Goal: Communication & Community: Participate in discussion

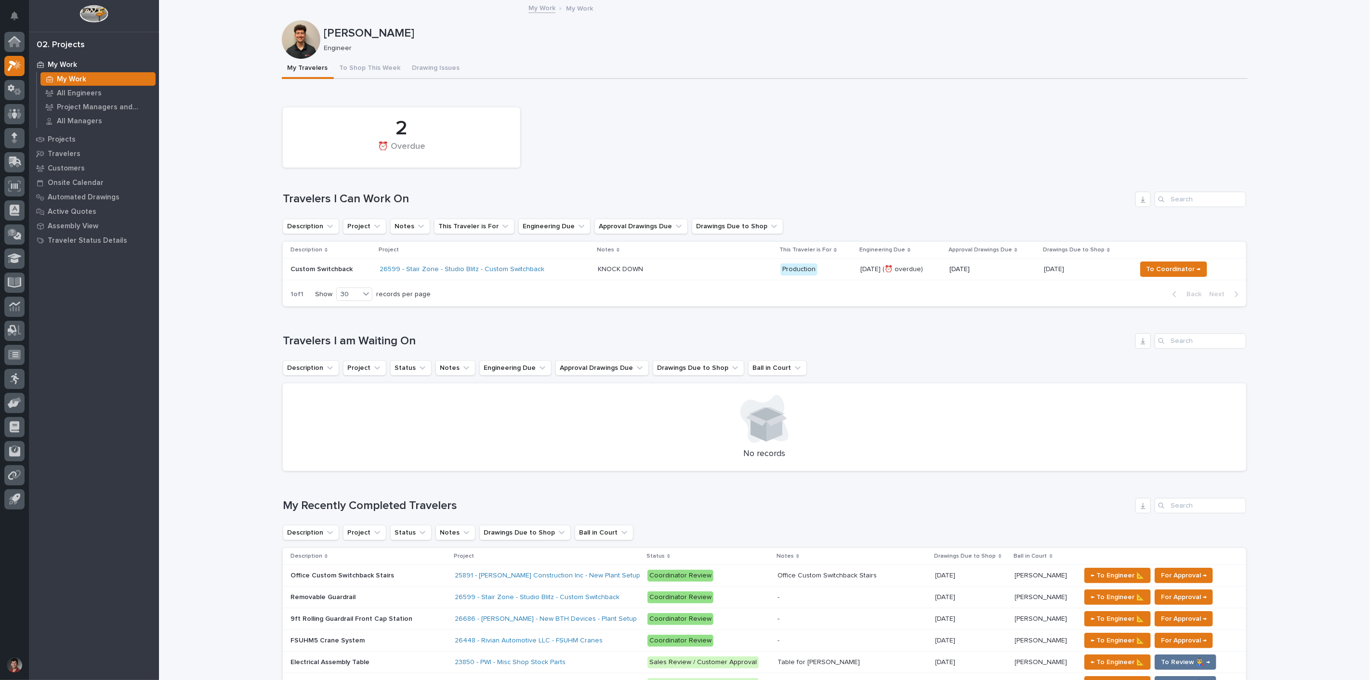
click at [550, 272] on div "26599 - Stair Zone - Studio Blitz - Custom Switchback" at bounding box center [484, 269] width 210 height 16
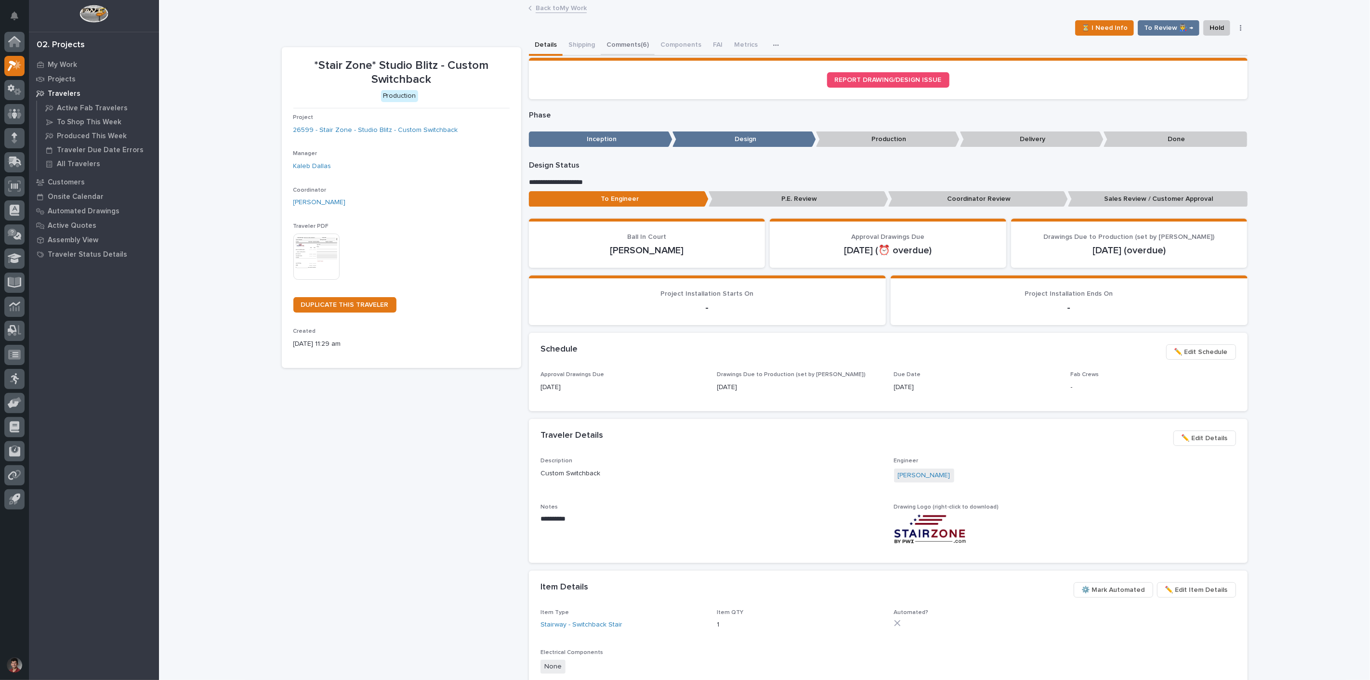
click at [615, 40] on button "Comments (6)" at bounding box center [627, 46] width 54 height 20
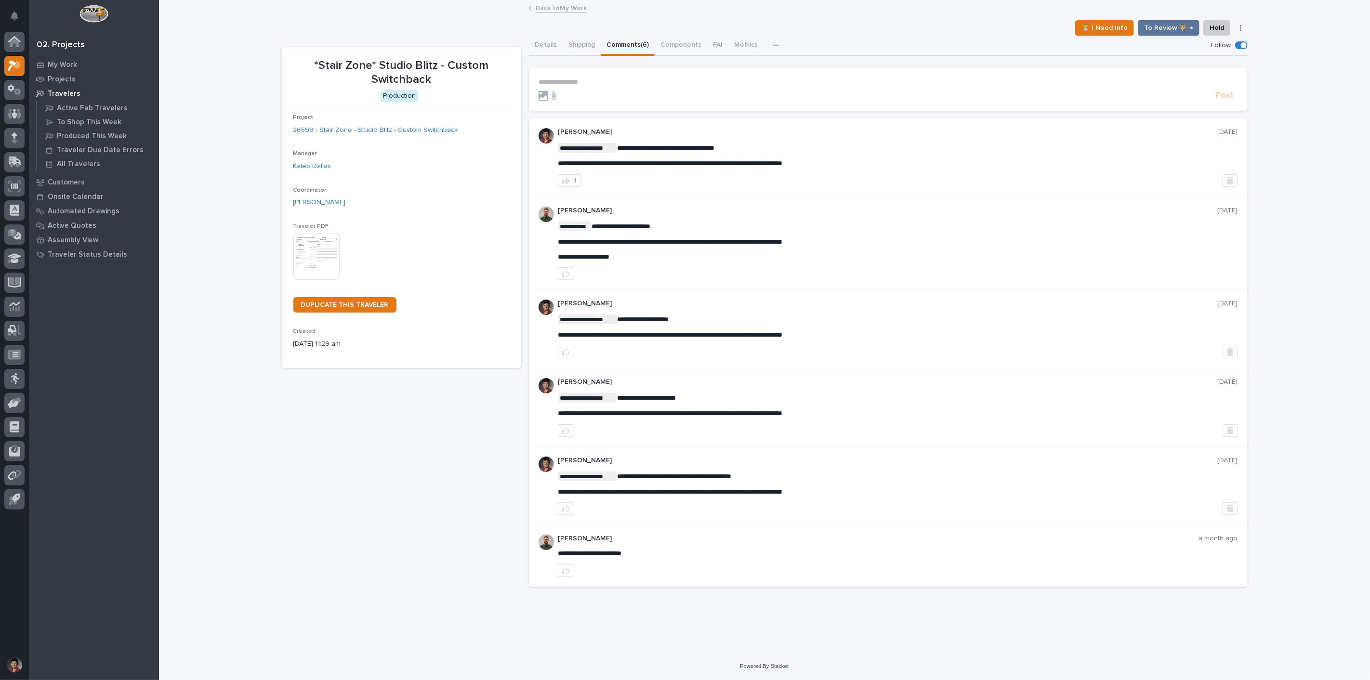
click at [631, 76] on section "**********" at bounding box center [888, 88] width 718 height 43
click at [603, 86] on form "**********" at bounding box center [887, 89] width 699 height 23
click at [604, 82] on p "**********" at bounding box center [887, 82] width 699 height 8
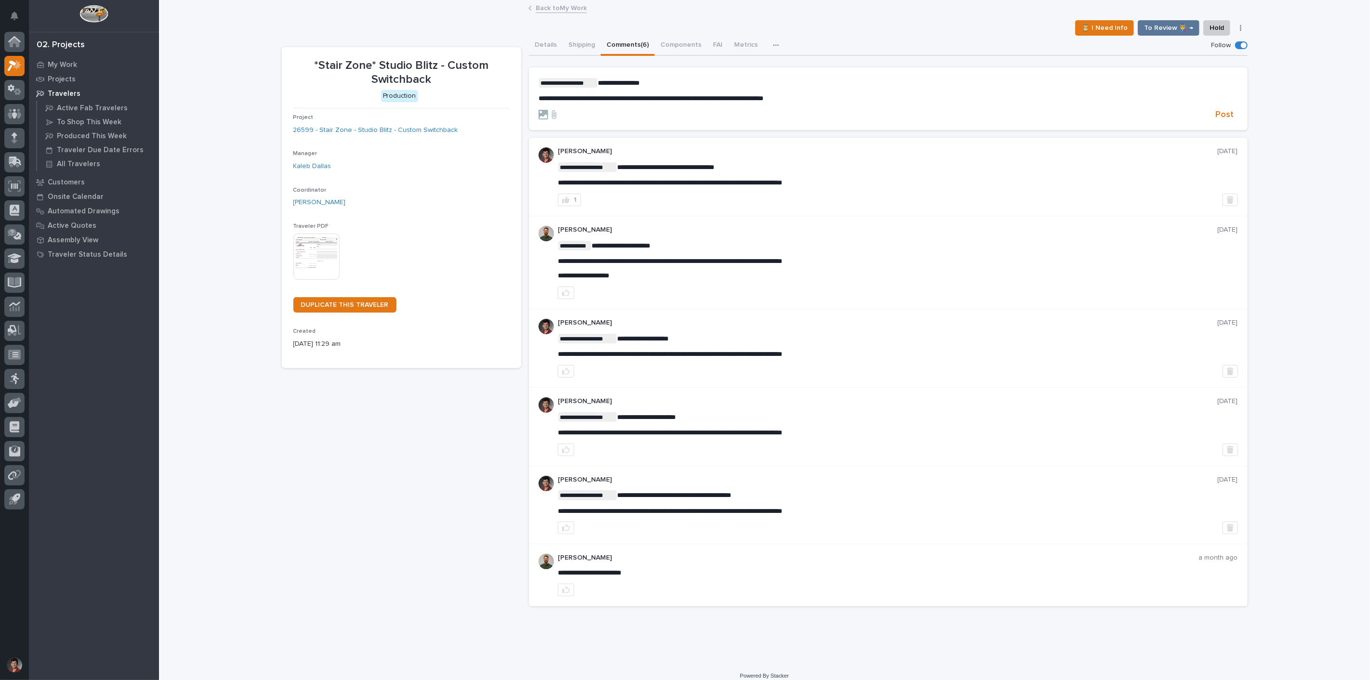
click at [1224, 120] on section "**********" at bounding box center [888, 98] width 718 height 63
click at [1224, 116] on span "Post" at bounding box center [1224, 114] width 18 height 11
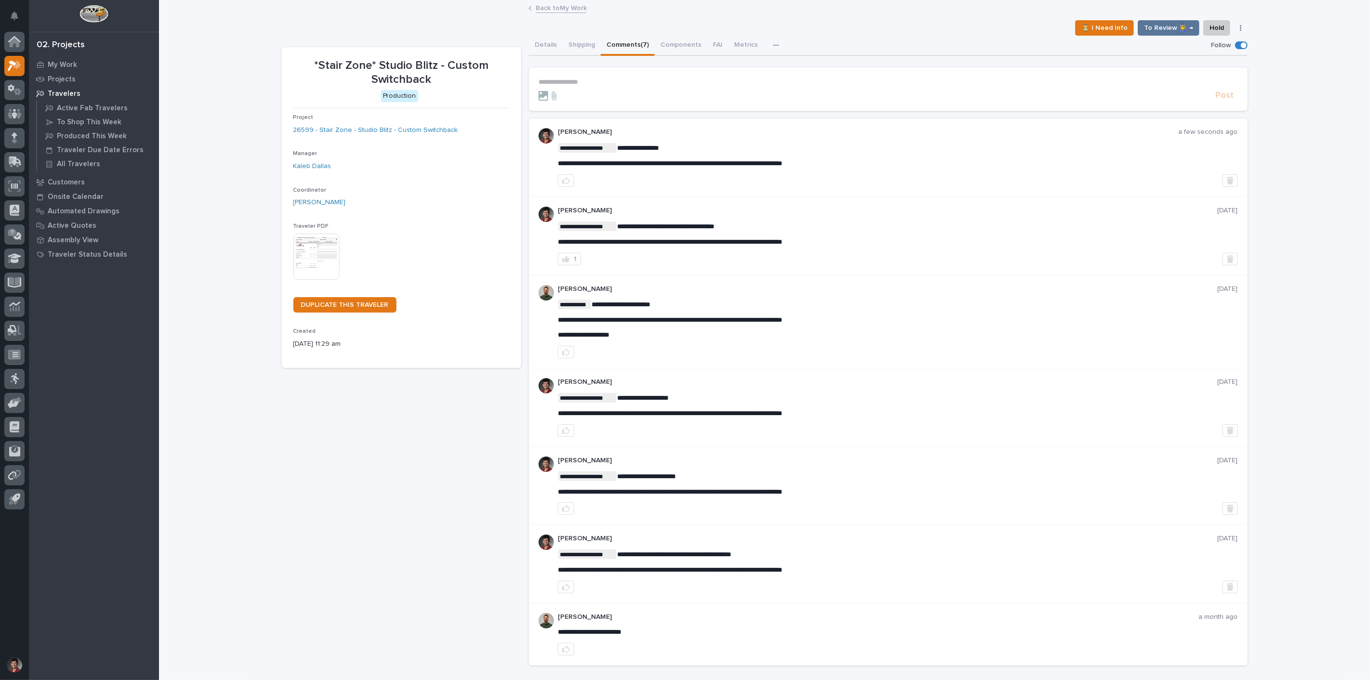
click at [561, 7] on link "Back to My Work" at bounding box center [560, 7] width 51 height 11
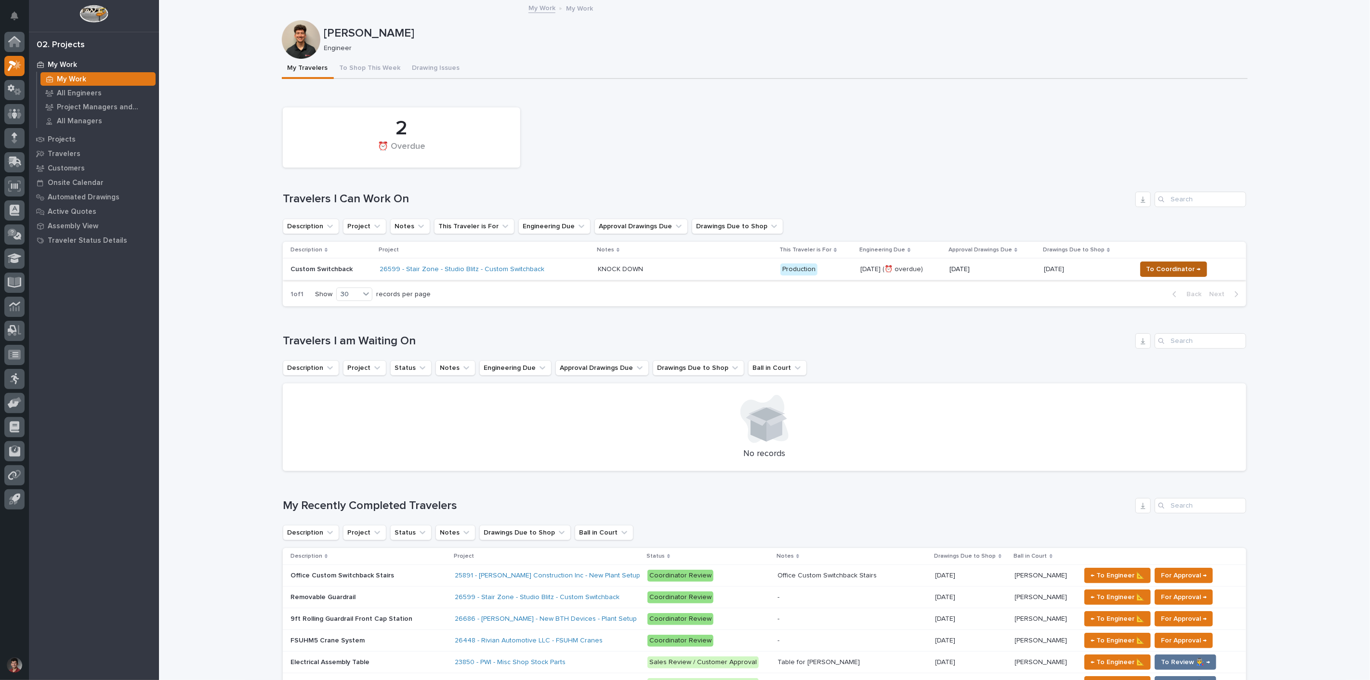
click at [1180, 261] on button "To Coordinator →" at bounding box center [1173, 268] width 67 height 15
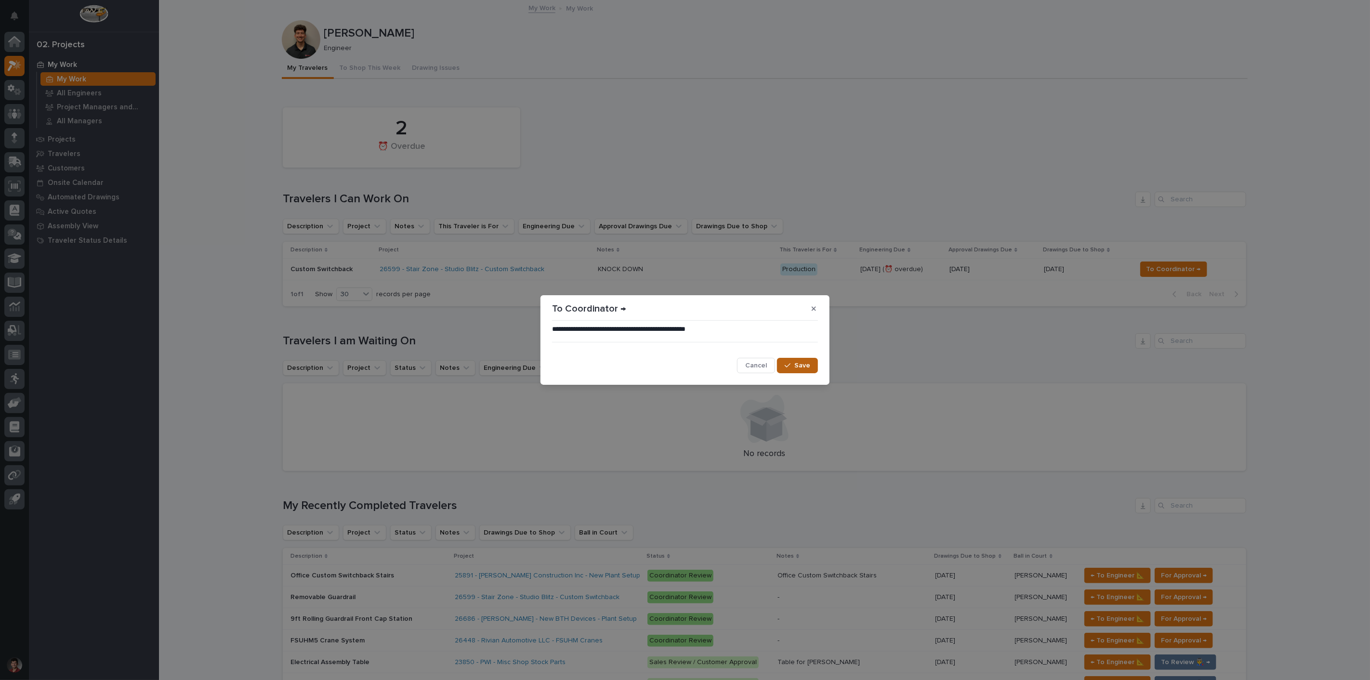
click at [814, 365] on button "Save" at bounding box center [797, 365] width 41 height 15
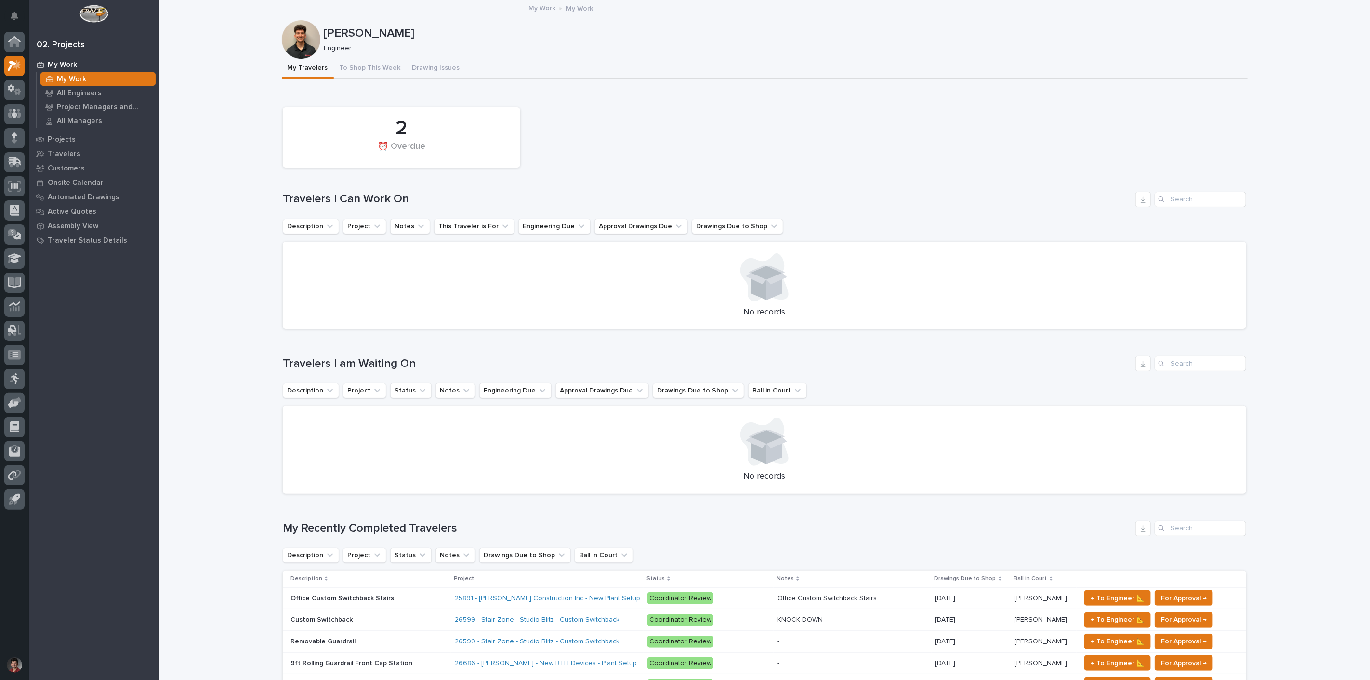
drag, startPoint x: 806, startPoint y: 164, endPoint x: 783, endPoint y: 223, distance: 64.0
click at [806, 164] on div "2 ⏰ Overdue" at bounding box center [764, 138] width 973 height 70
click at [373, 65] on button "To Shop This Week" at bounding box center [370, 69] width 73 height 20
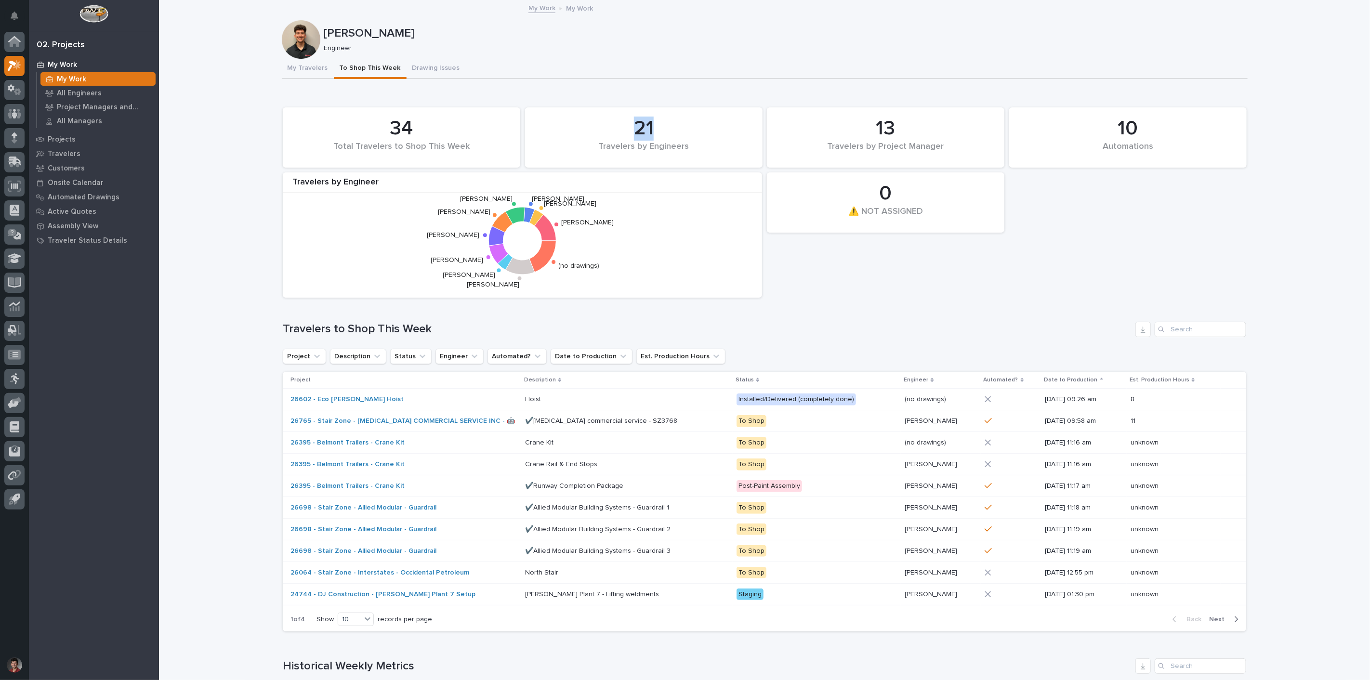
drag, startPoint x: 593, startPoint y: 109, endPoint x: 670, endPoint y: 138, distance: 82.3
click at [670, 138] on div "21 Travelers by Engineers" at bounding box center [643, 137] width 237 height 60
click at [649, 118] on div "21" at bounding box center [643, 129] width 205 height 24
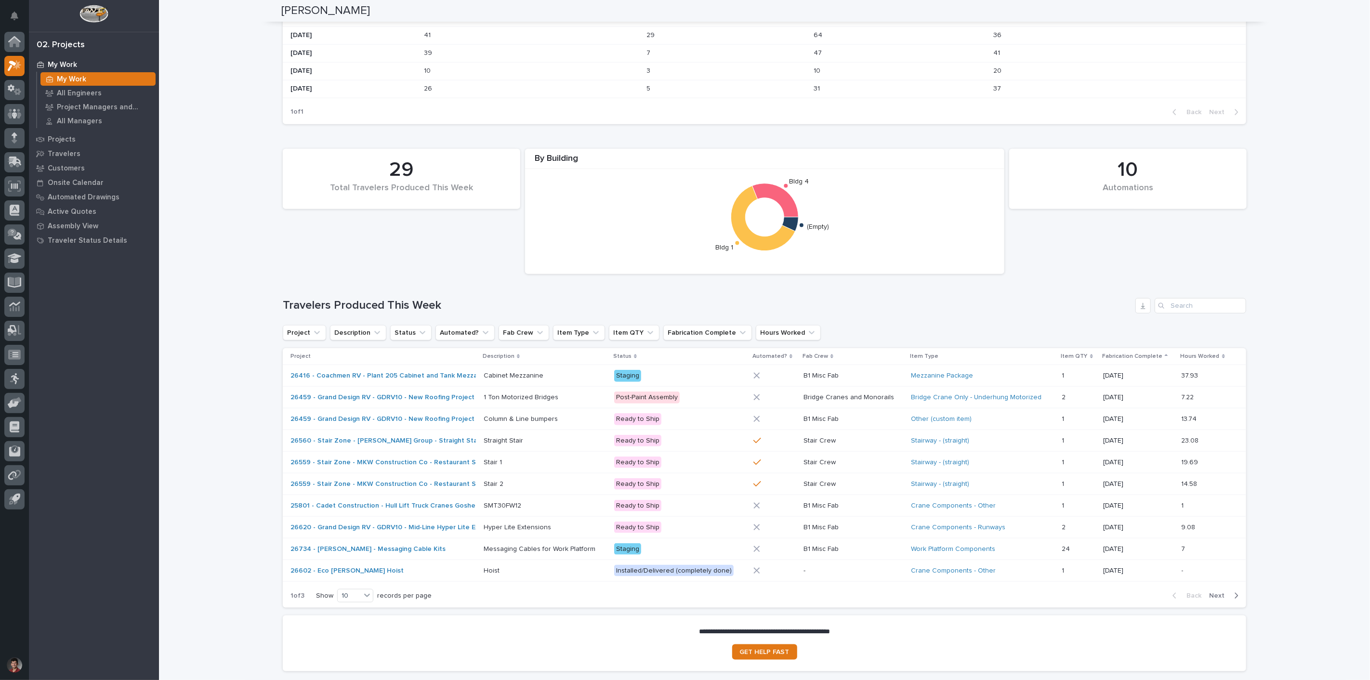
scroll to position [695, 0]
click at [17, 17] on icon "Notifications" at bounding box center [15, 16] width 8 height 9
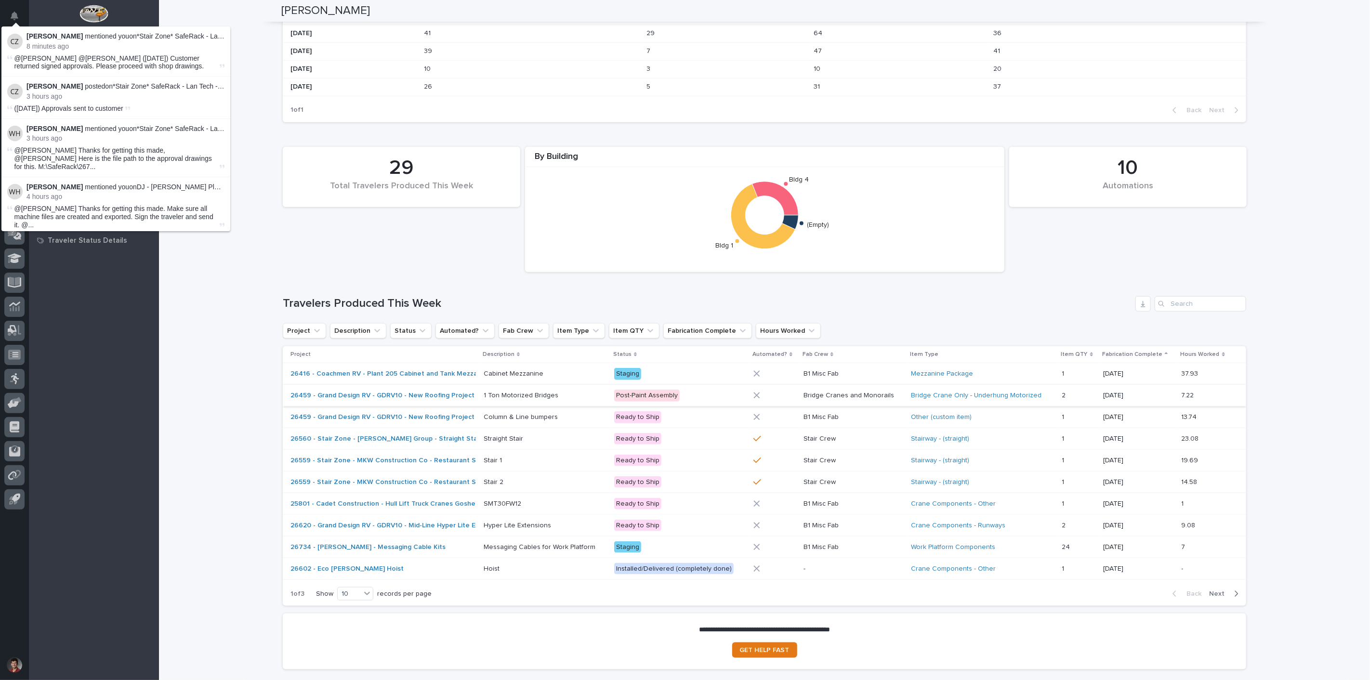
scroll to position [172, 0]
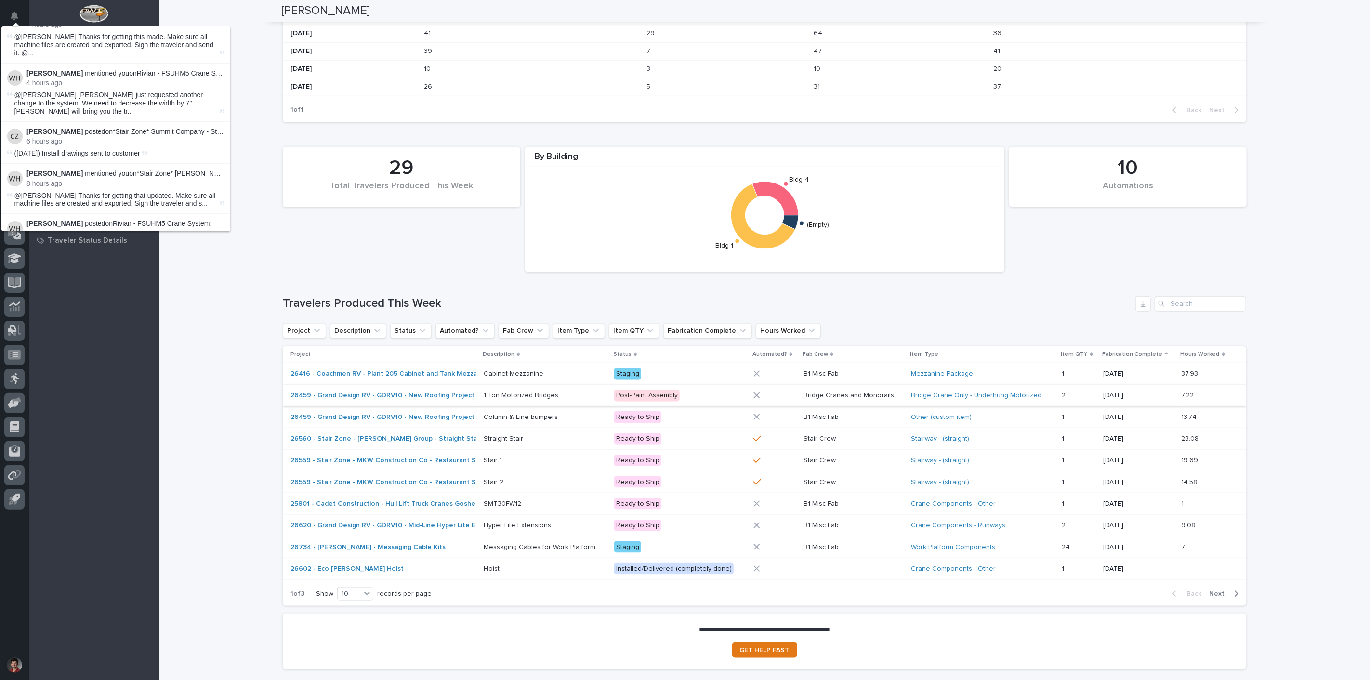
click at [257, 91] on div "Loading... Saving… Loading... Saving… [PERSON_NAME] [PERSON_NAME] Engineer Sorr…" at bounding box center [764, 16] width 1211 height 1420
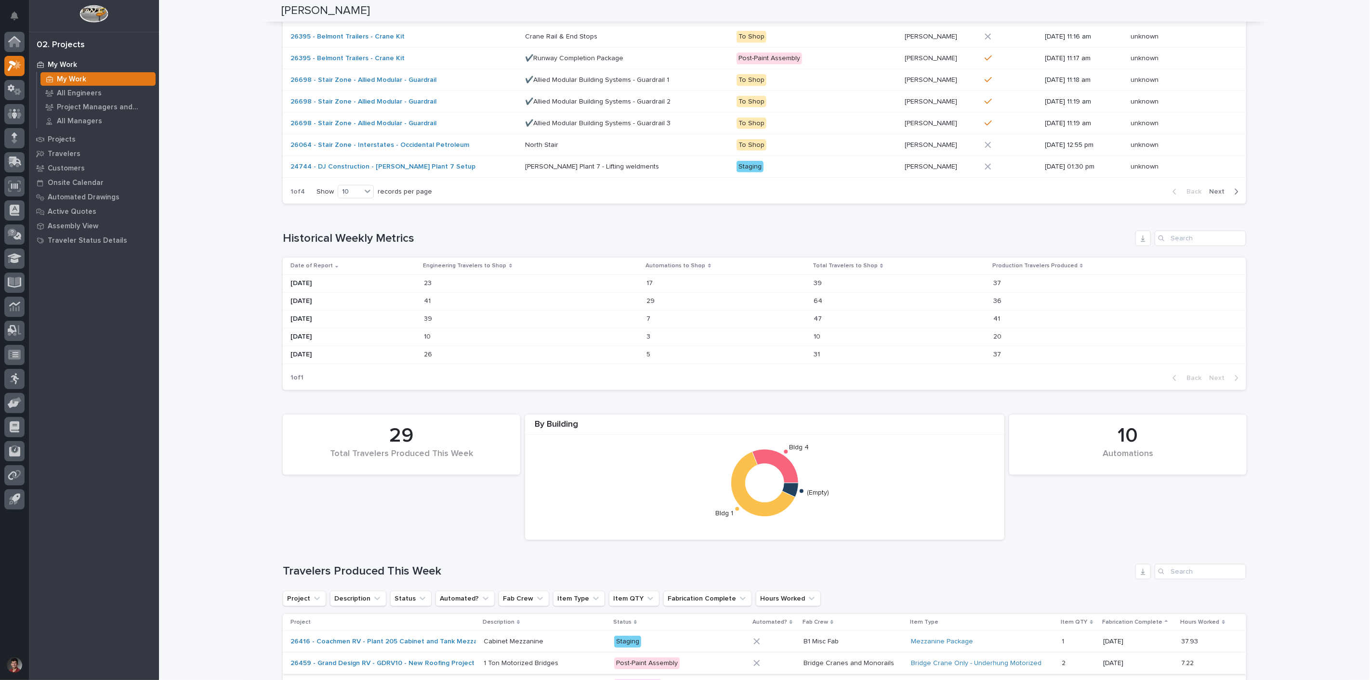
scroll to position [107, 0]
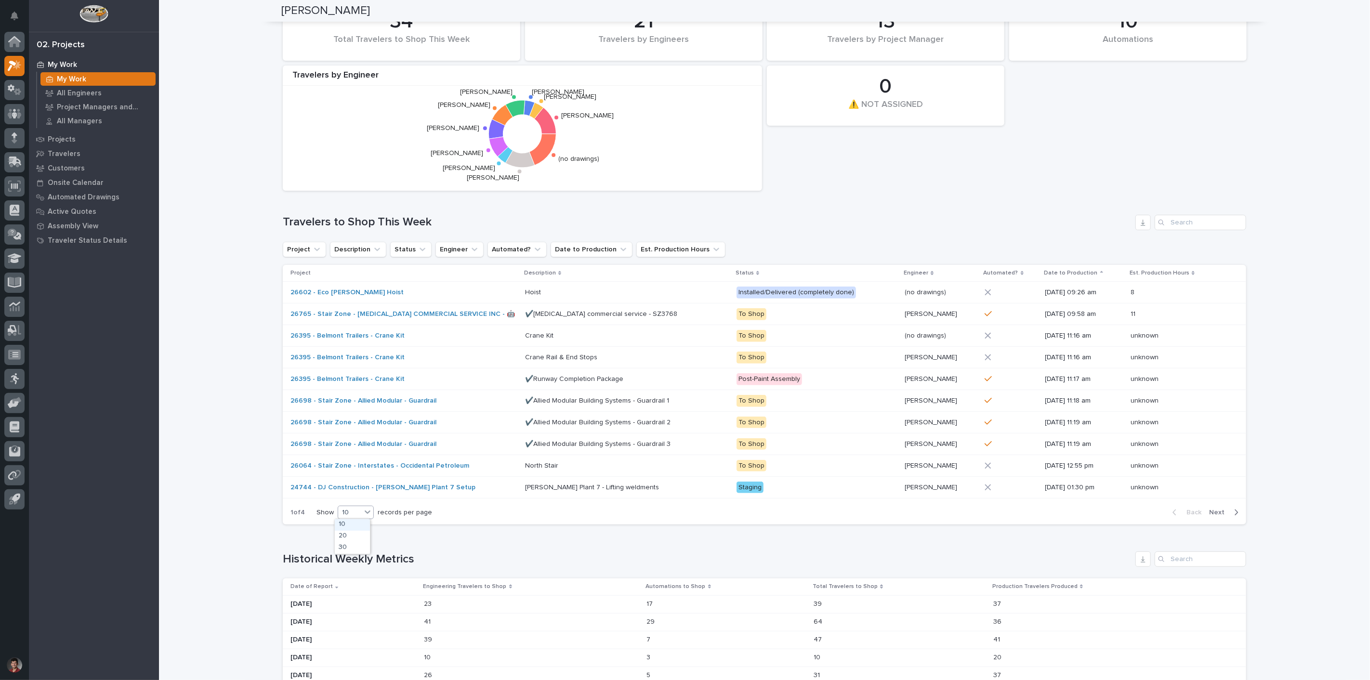
click at [366, 513] on icon at bounding box center [368, 512] width 10 height 10
click at [356, 550] on div "30" at bounding box center [352, 548] width 35 height 12
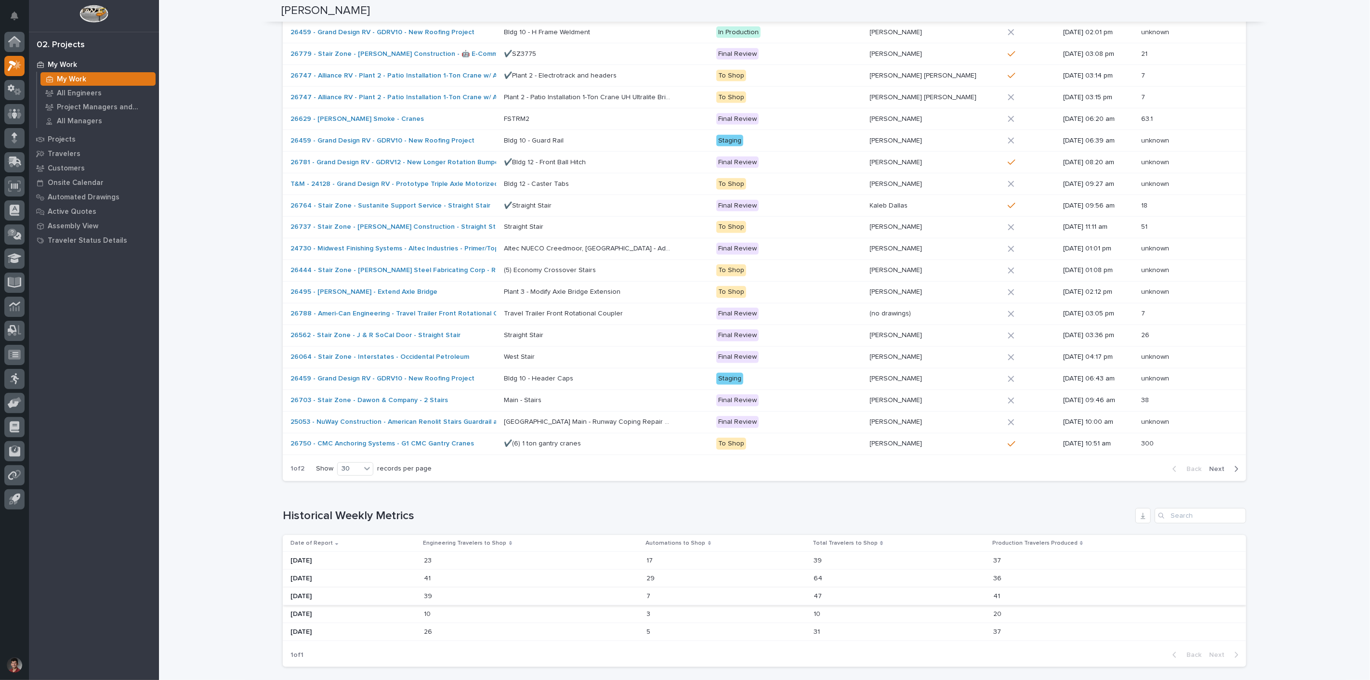
scroll to position [644, 0]
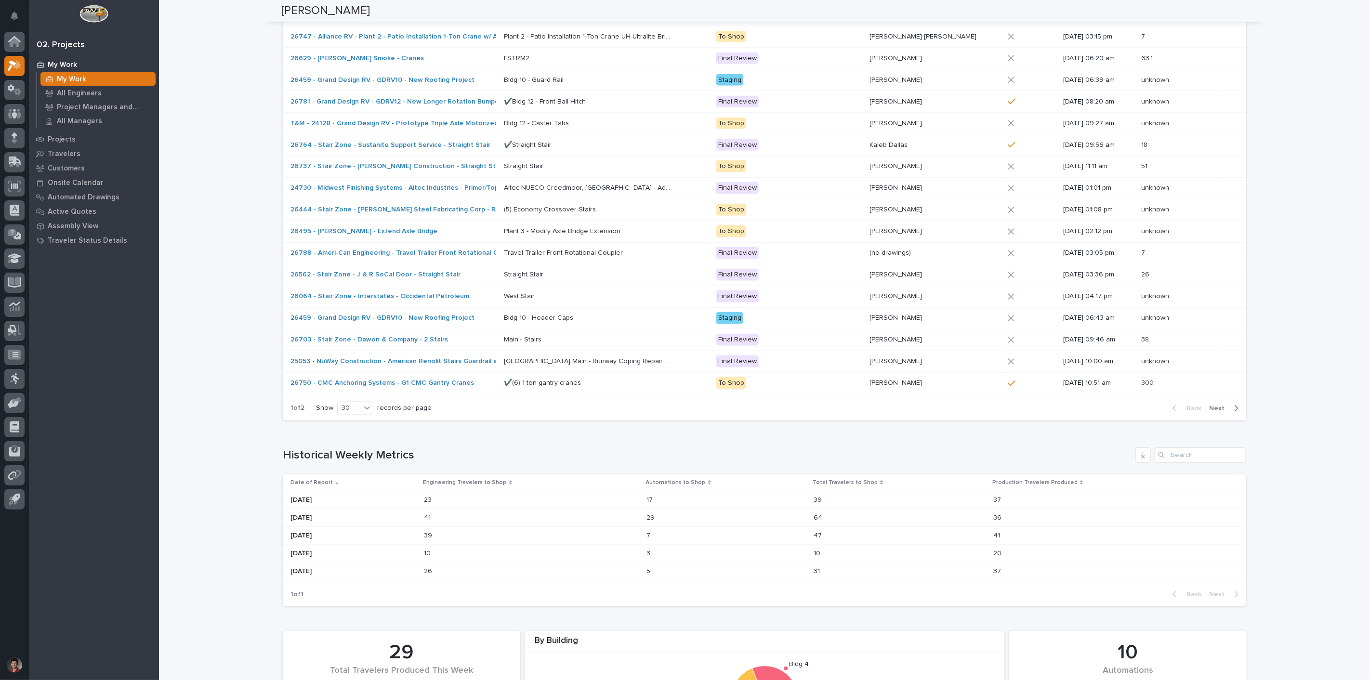
click at [1222, 407] on span "Next" at bounding box center [1219, 408] width 21 height 9
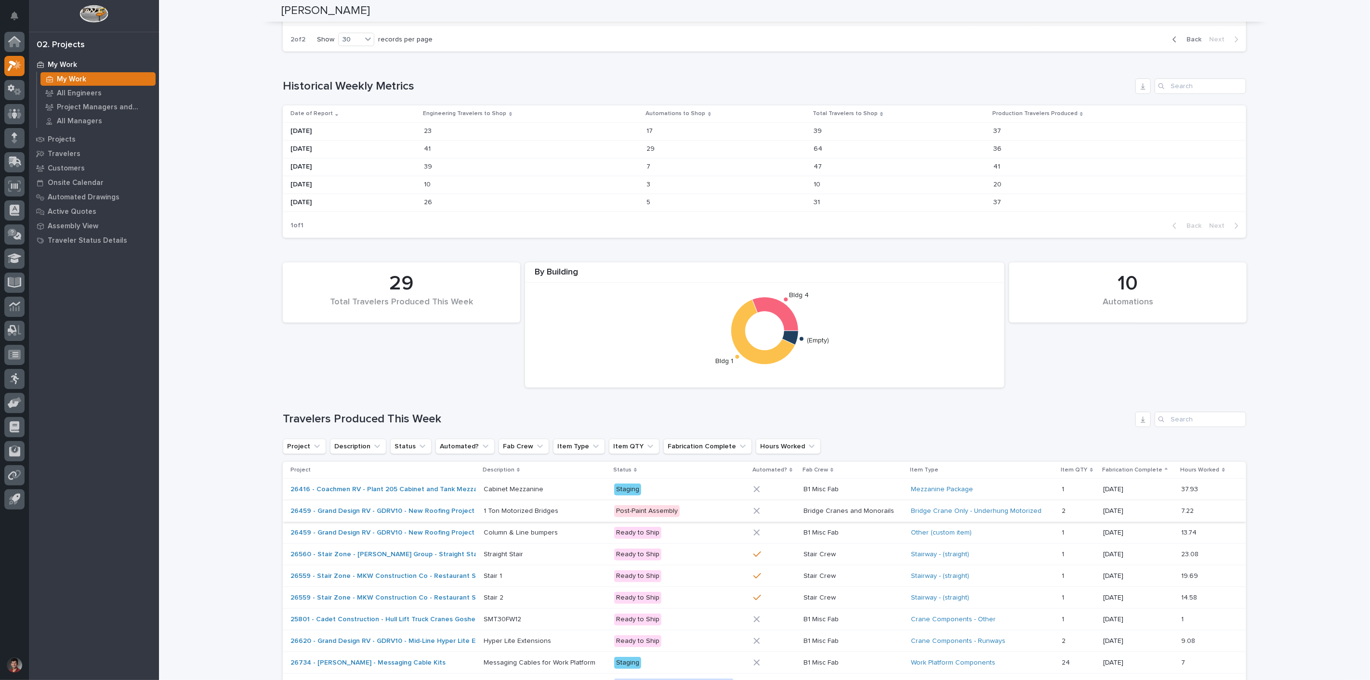
scroll to position [630, 0]
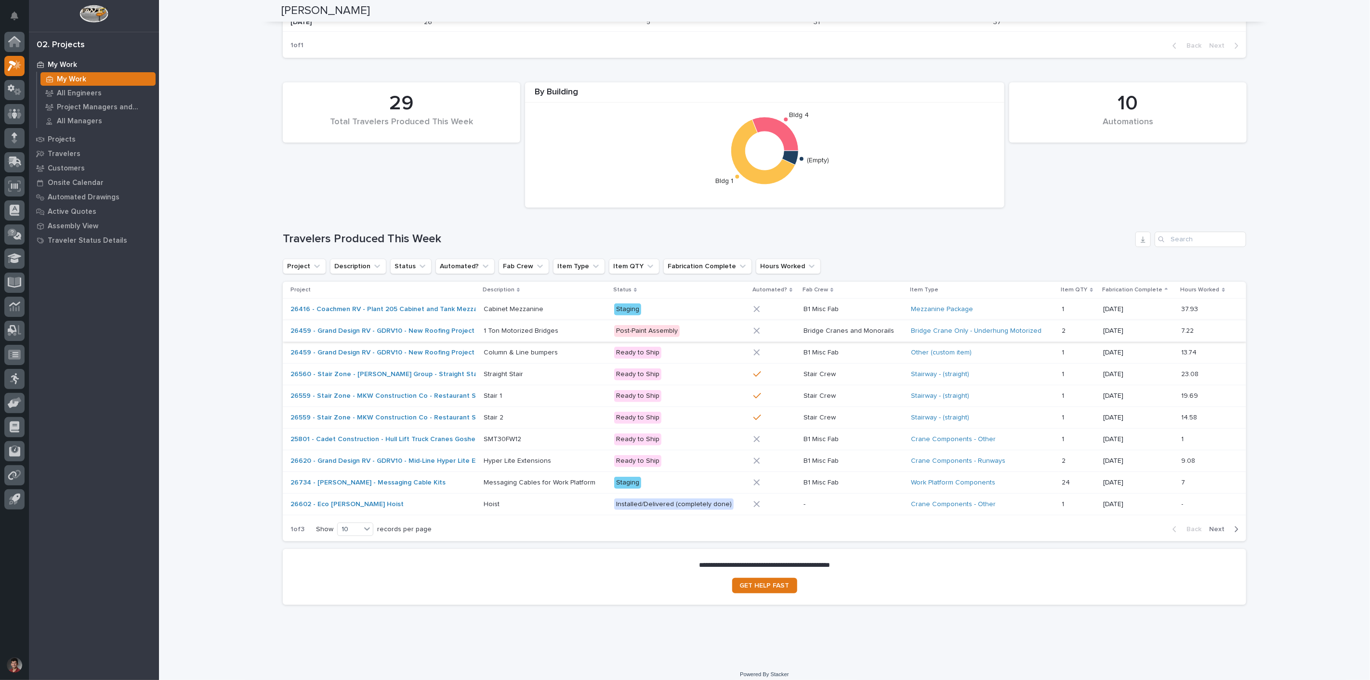
click at [1235, 528] on icon "button" at bounding box center [1236, 529] width 3 height 6
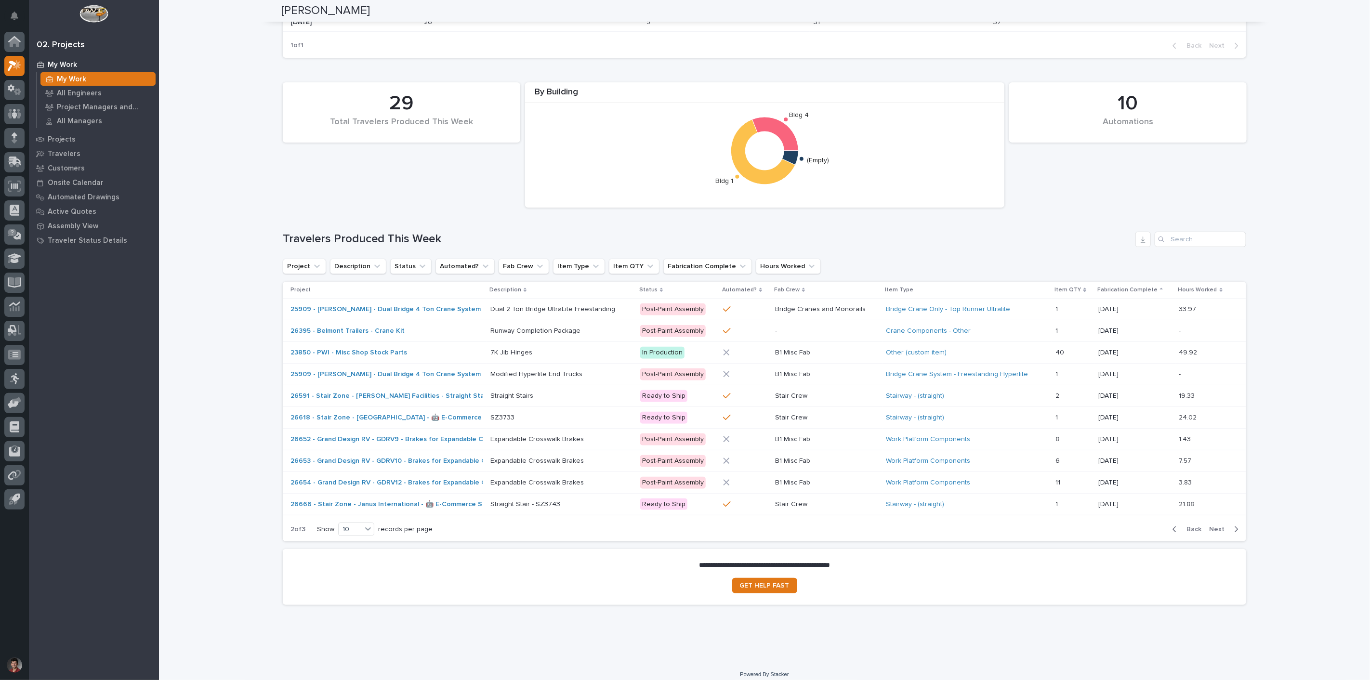
click at [1230, 528] on div "button" at bounding box center [1234, 529] width 8 height 9
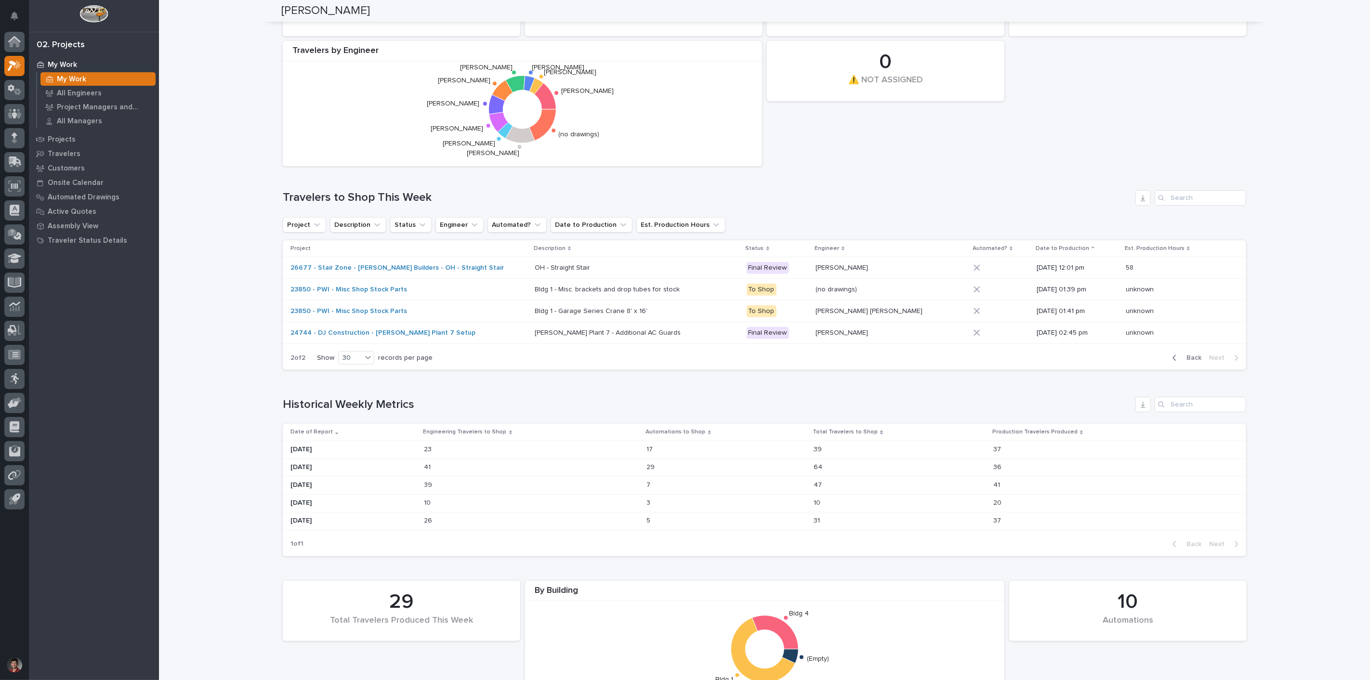
scroll to position [0, 0]
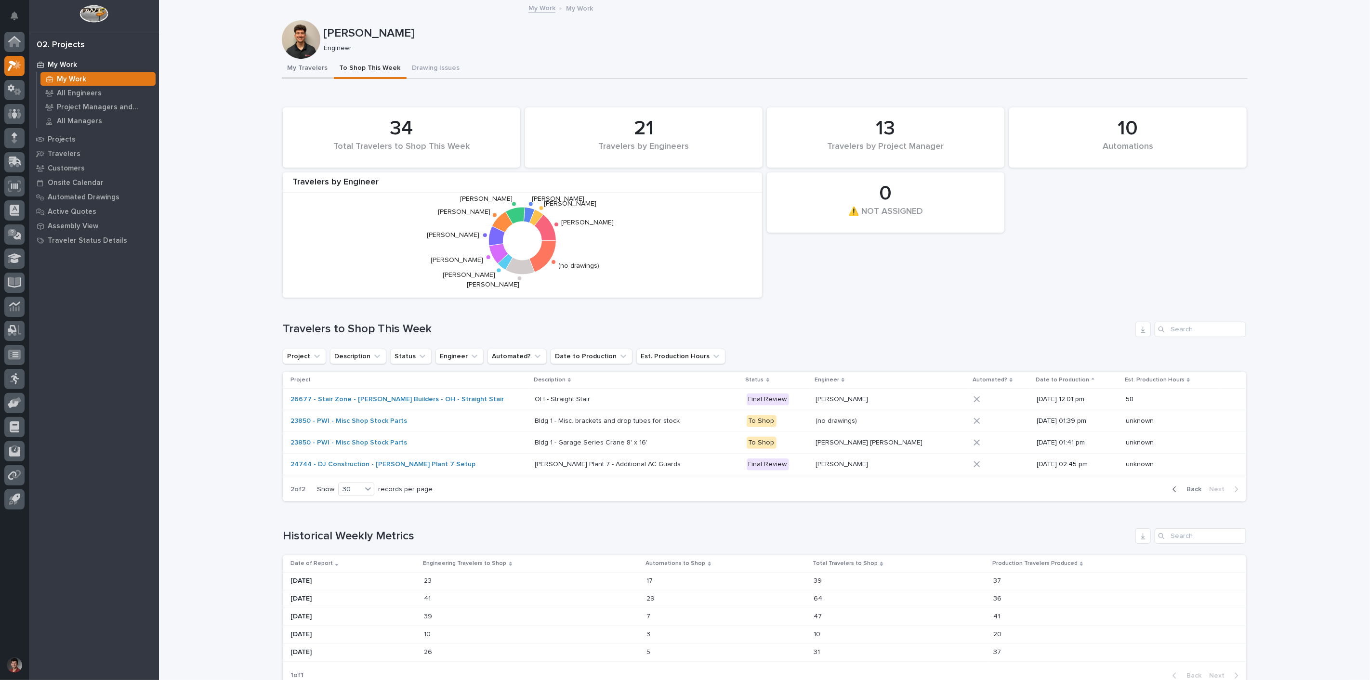
click at [302, 62] on button "My Travelers" at bounding box center [308, 69] width 52 height 20
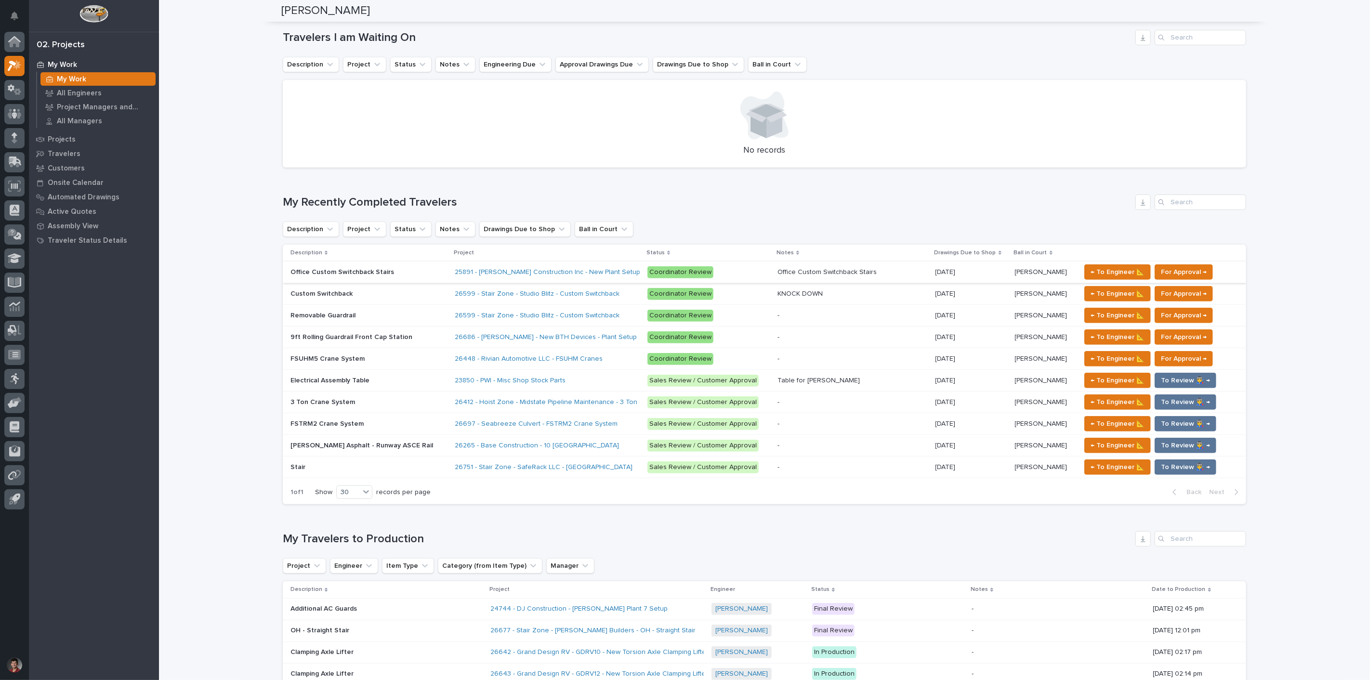
scroll to position [588, 0]
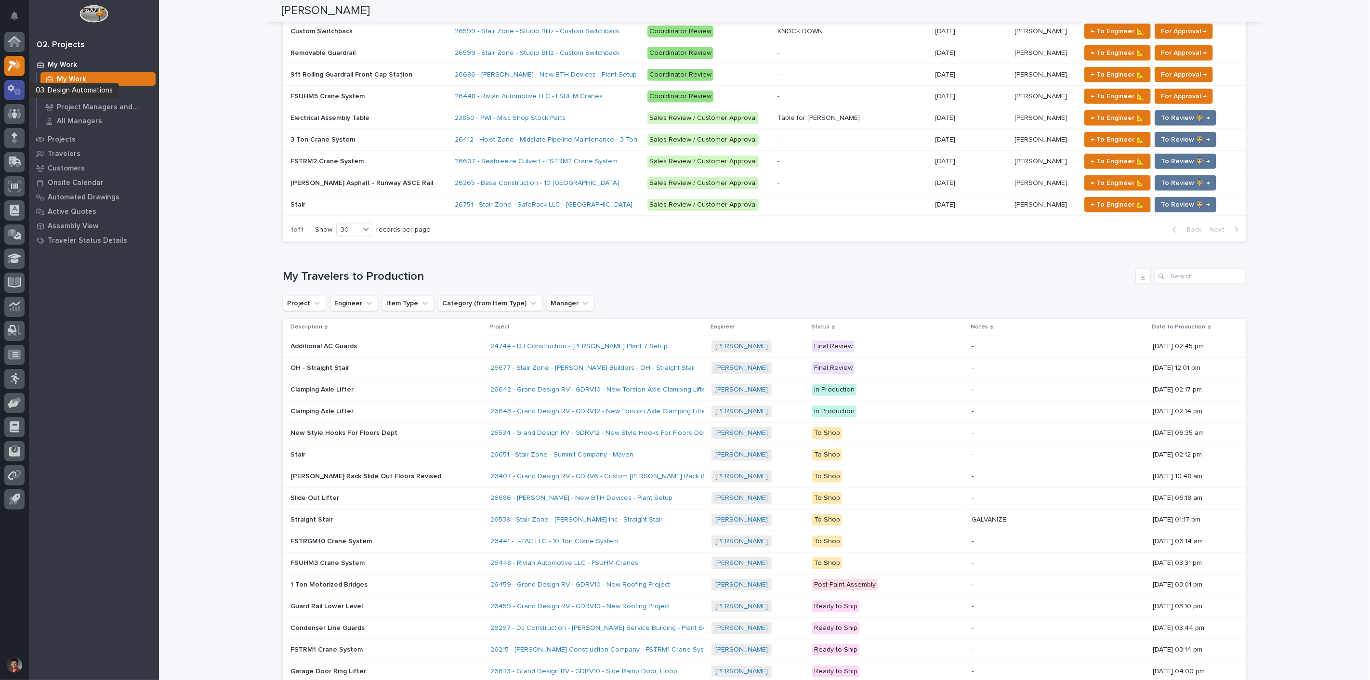
click at [13, 88] on icon at bounding box center [11, 87] width 7 height 7
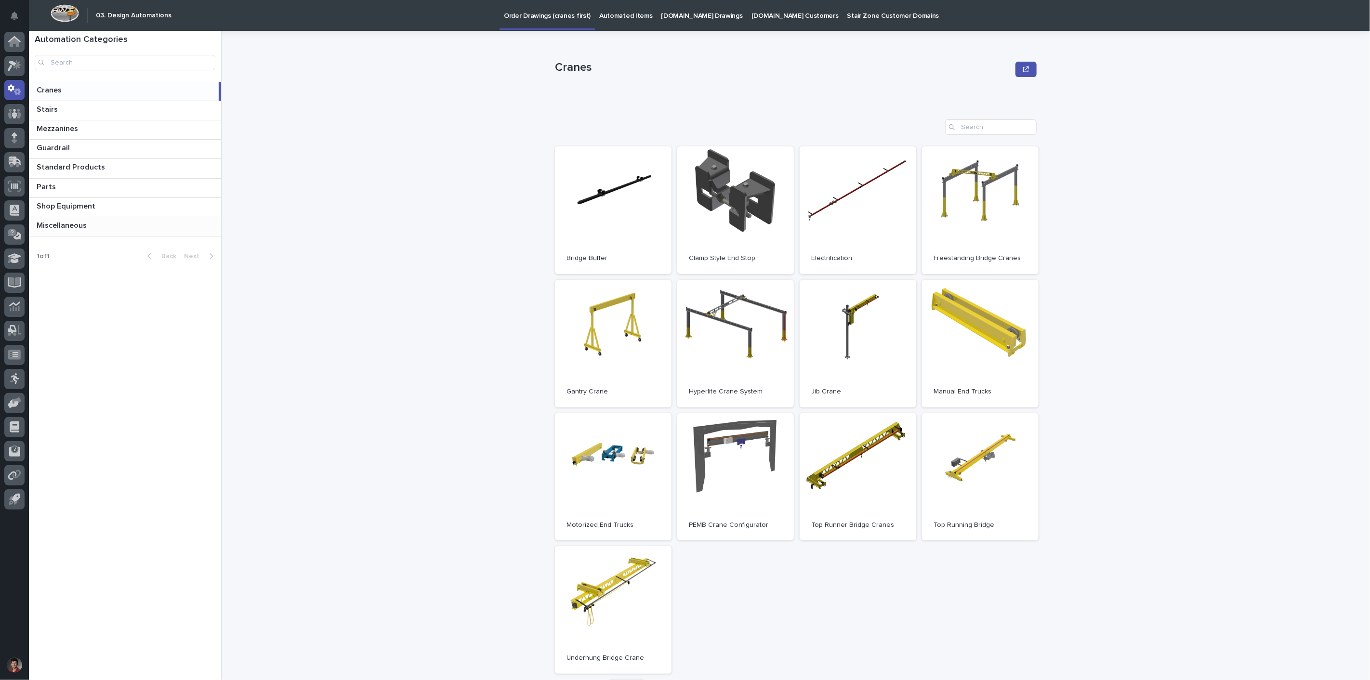
click at [98, 229] on p at bounding box center [127, 225] width 181 height 9
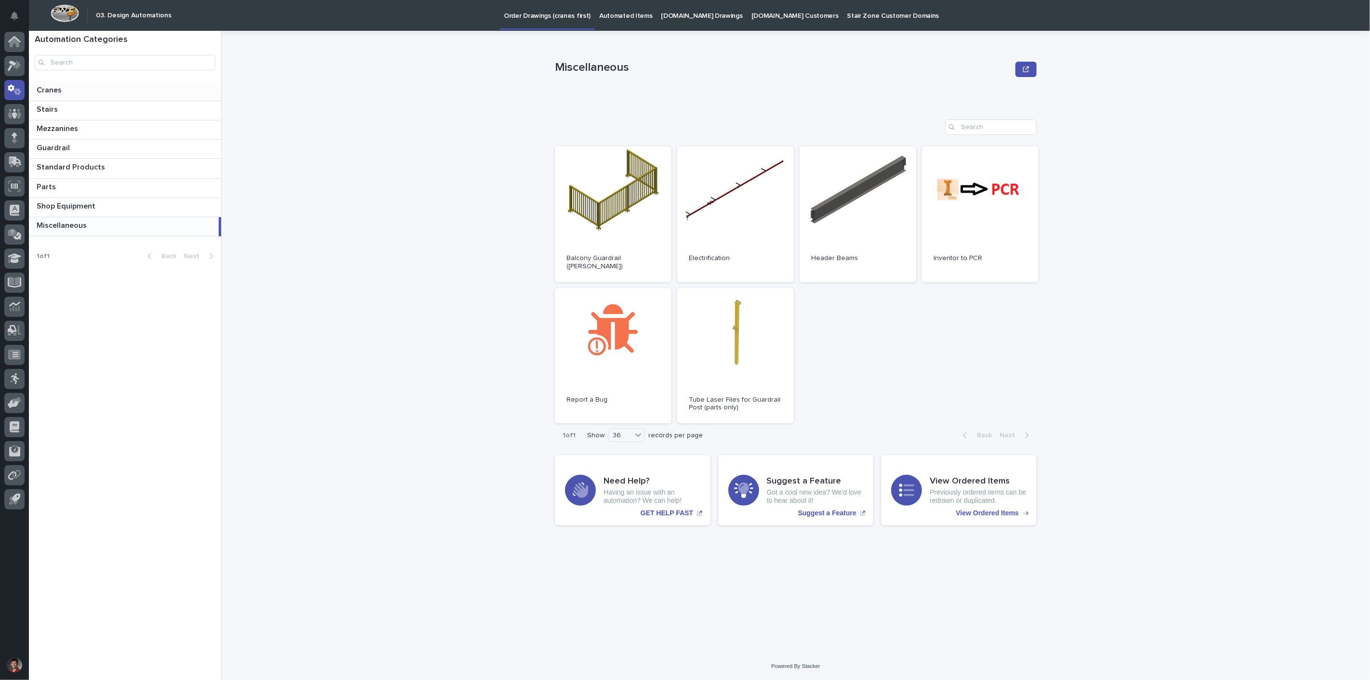
click at [73, 94] on p at bounding box center [127, 90] width 181 height 9
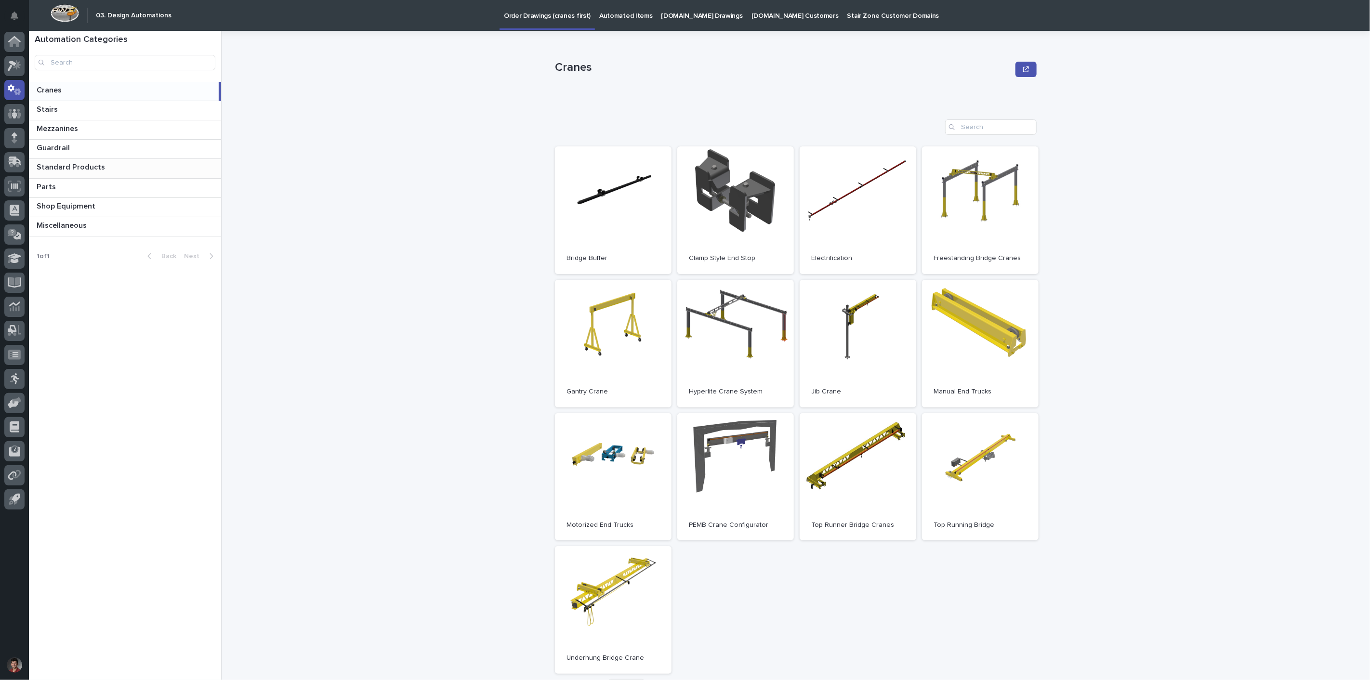
click at [85, 163] on p "Standard Products" at bounding box center [72, 166] width 70 height 11
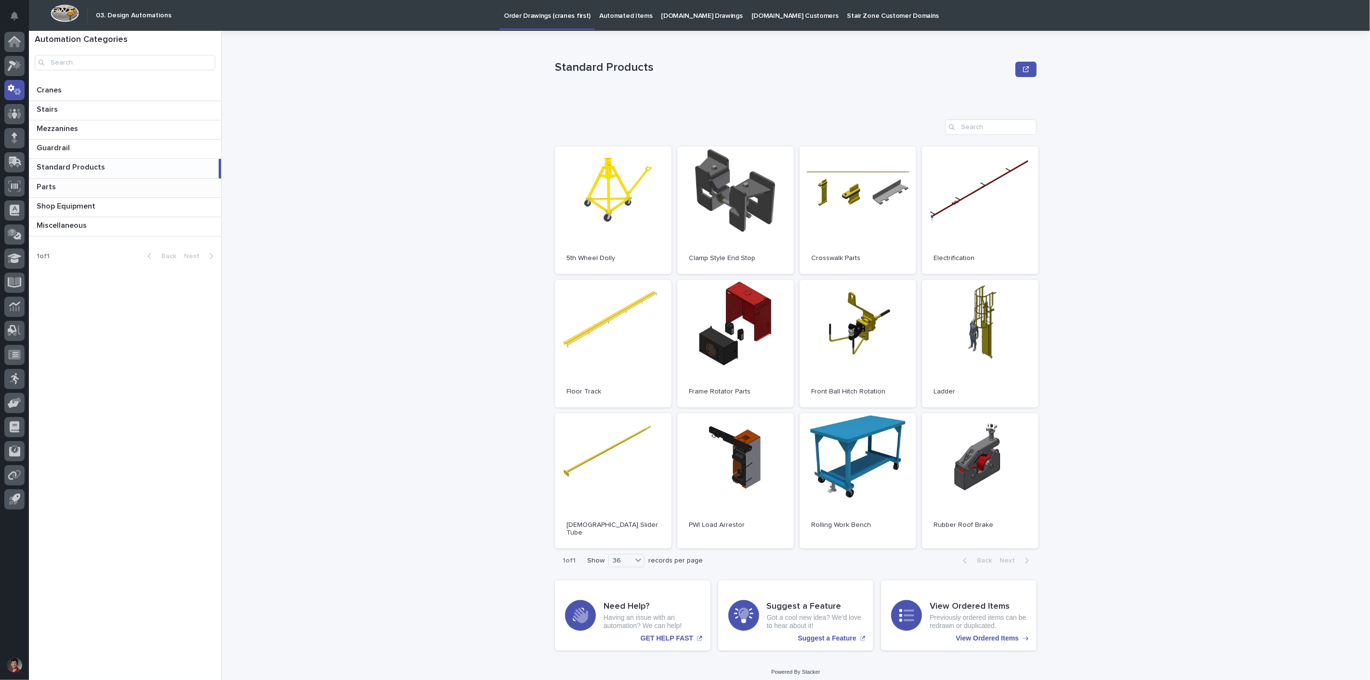
click at [123, 190] on p at bounding box center [127, 187] width 181 height 9
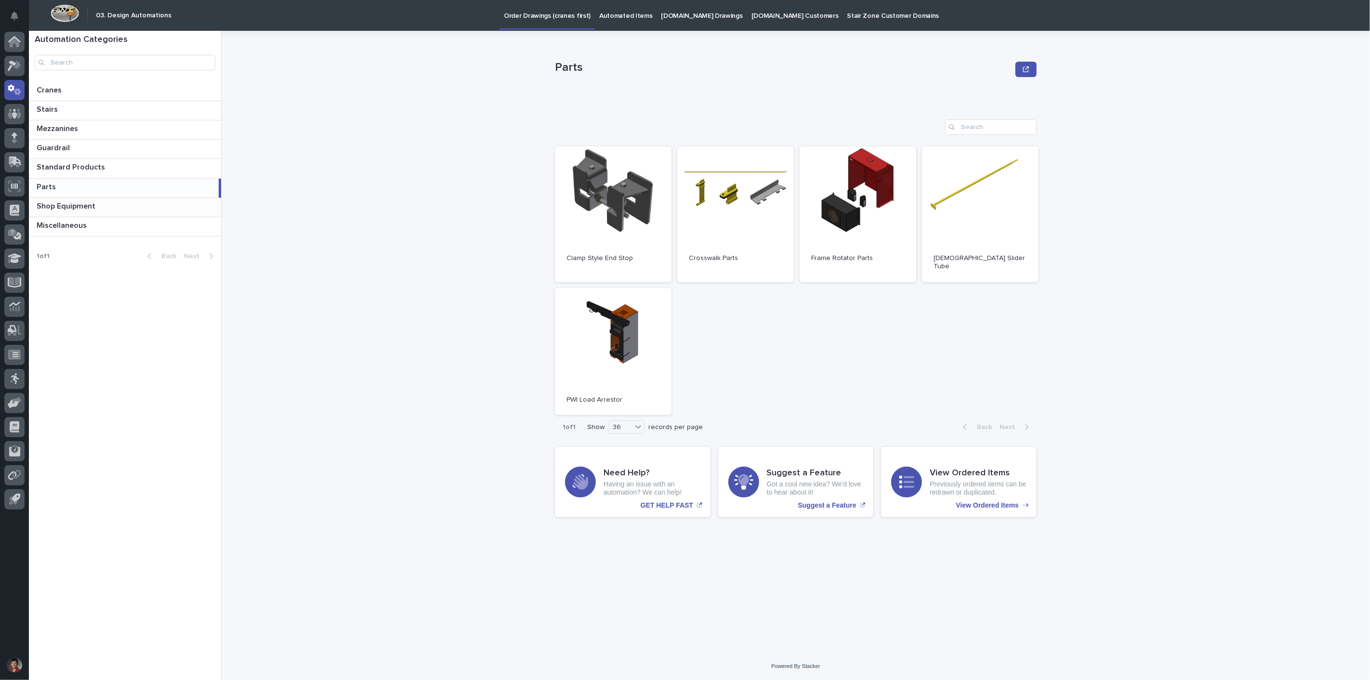
click at [109, 206] on p at bounding box center [127, 206] width 181 height 9
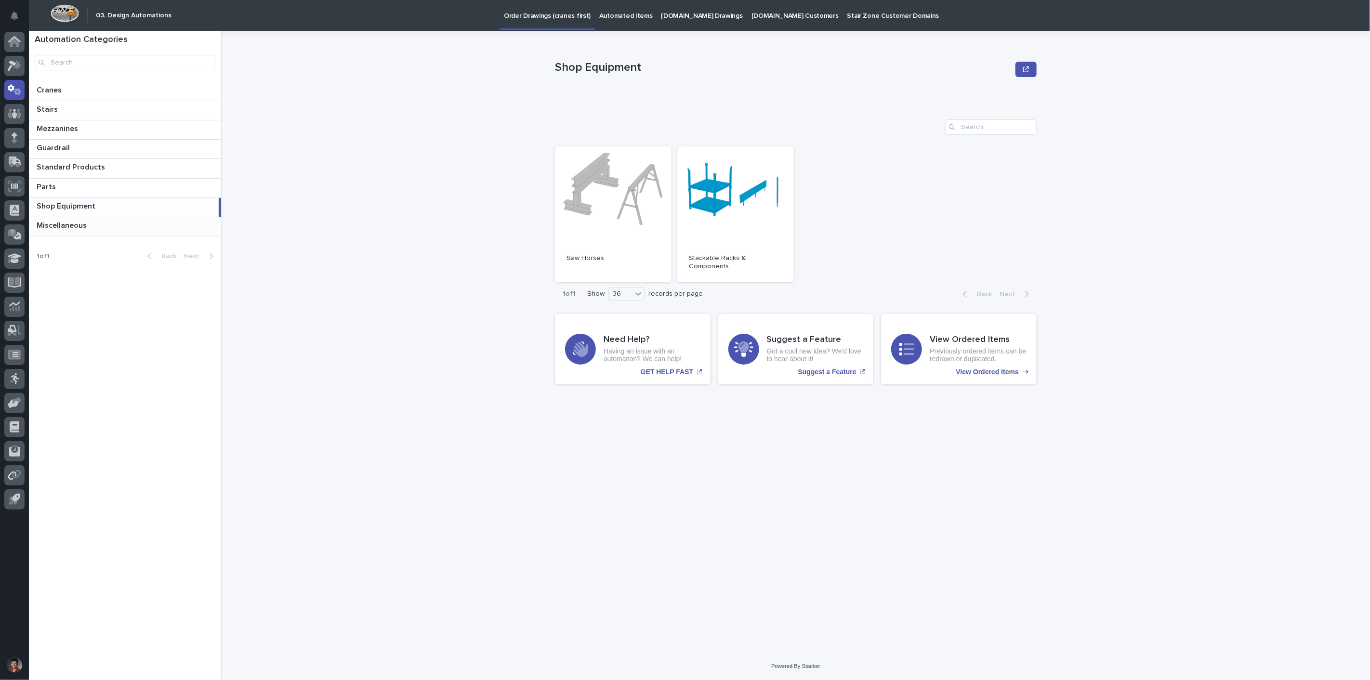
click at [106, 220] on div "Miscellaneous Miscellaneous" at bounding box center [125, 226] width 192 height 19
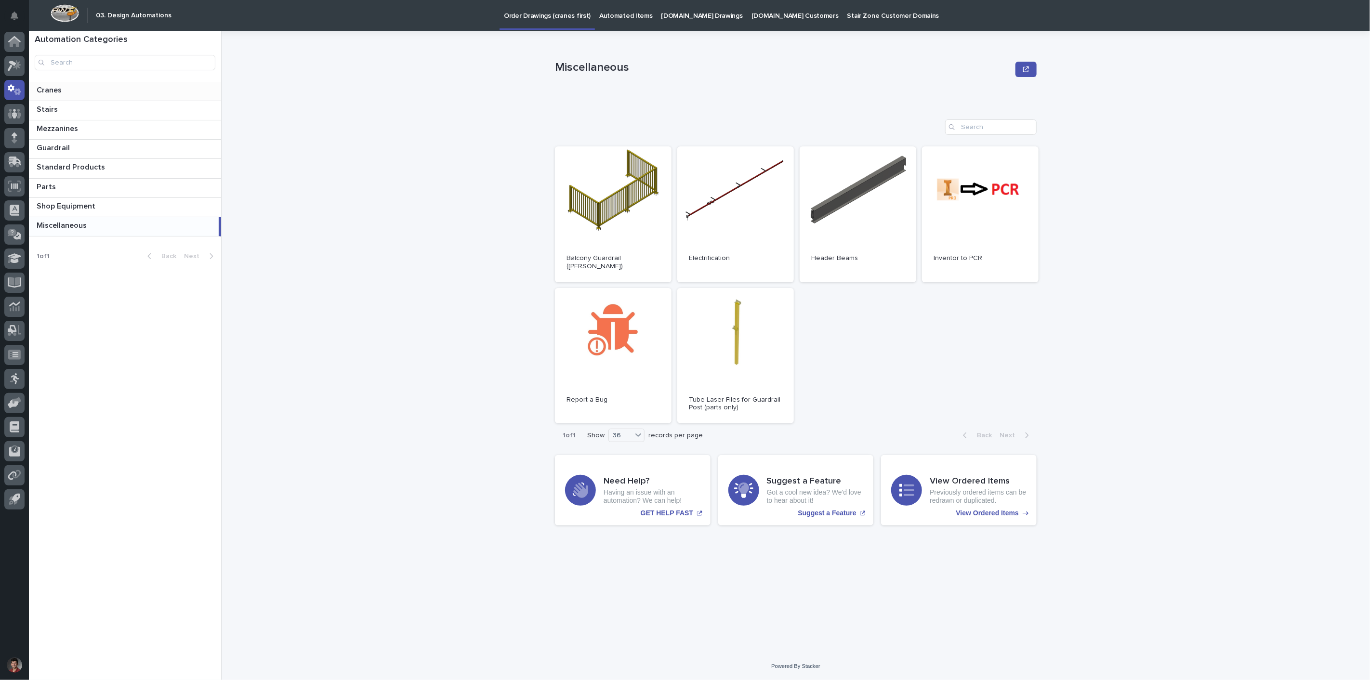
click at [135, 89] on p at bounding box center [127, 90] width 181 height 9
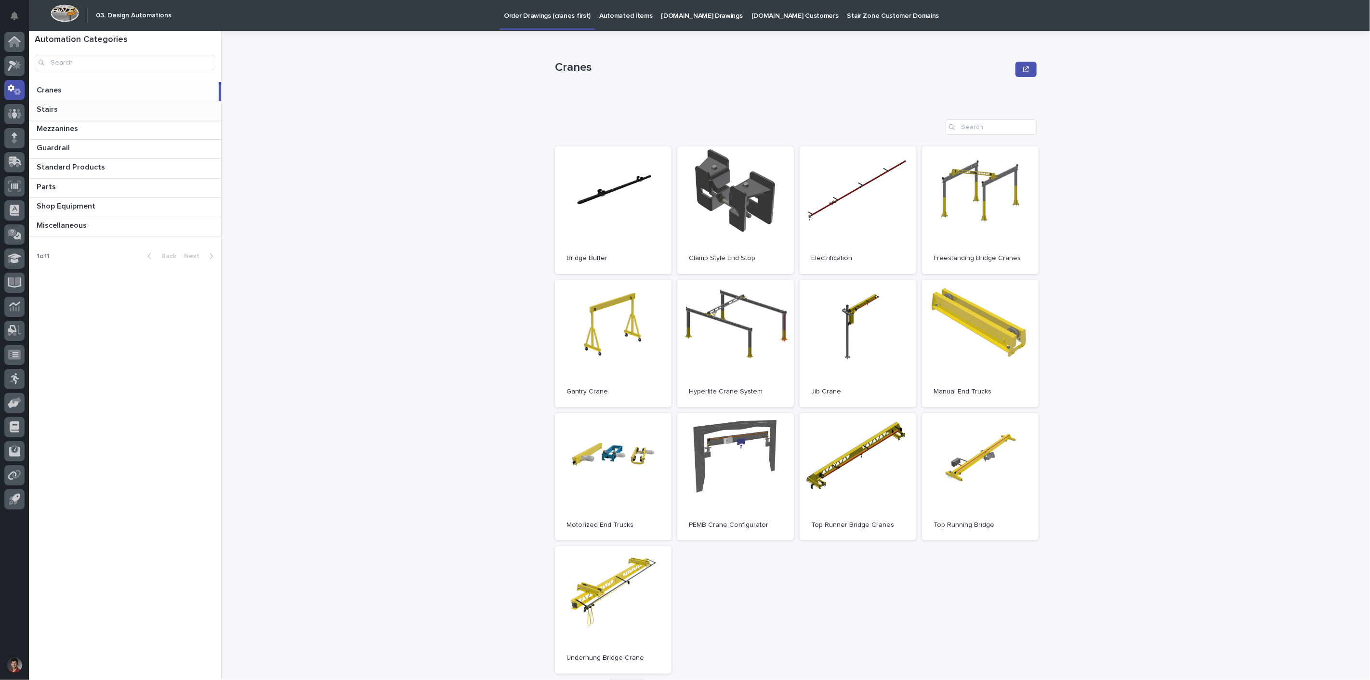
click at [130, 102] on div "Stairs Stairs" at bounding box center [125, 110] width 192 height 19
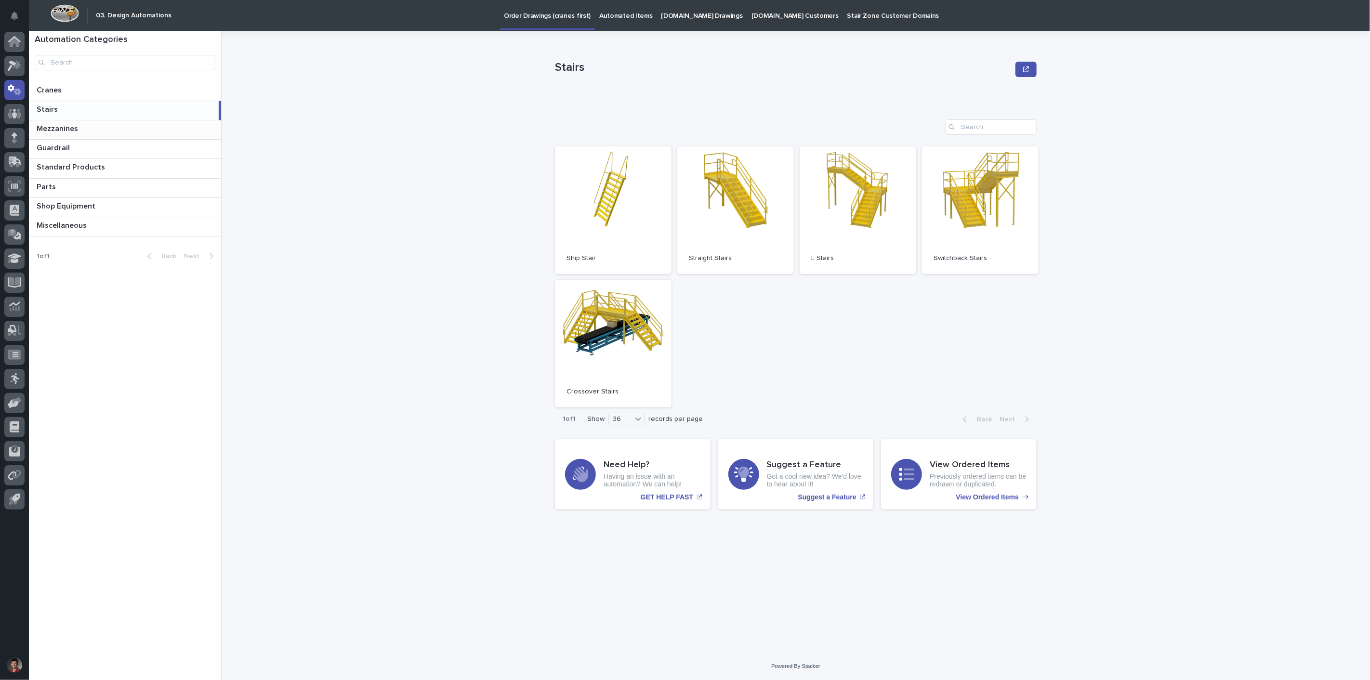
click at [127, 128] on p at bounding box center [127, 128] width 181 height 9
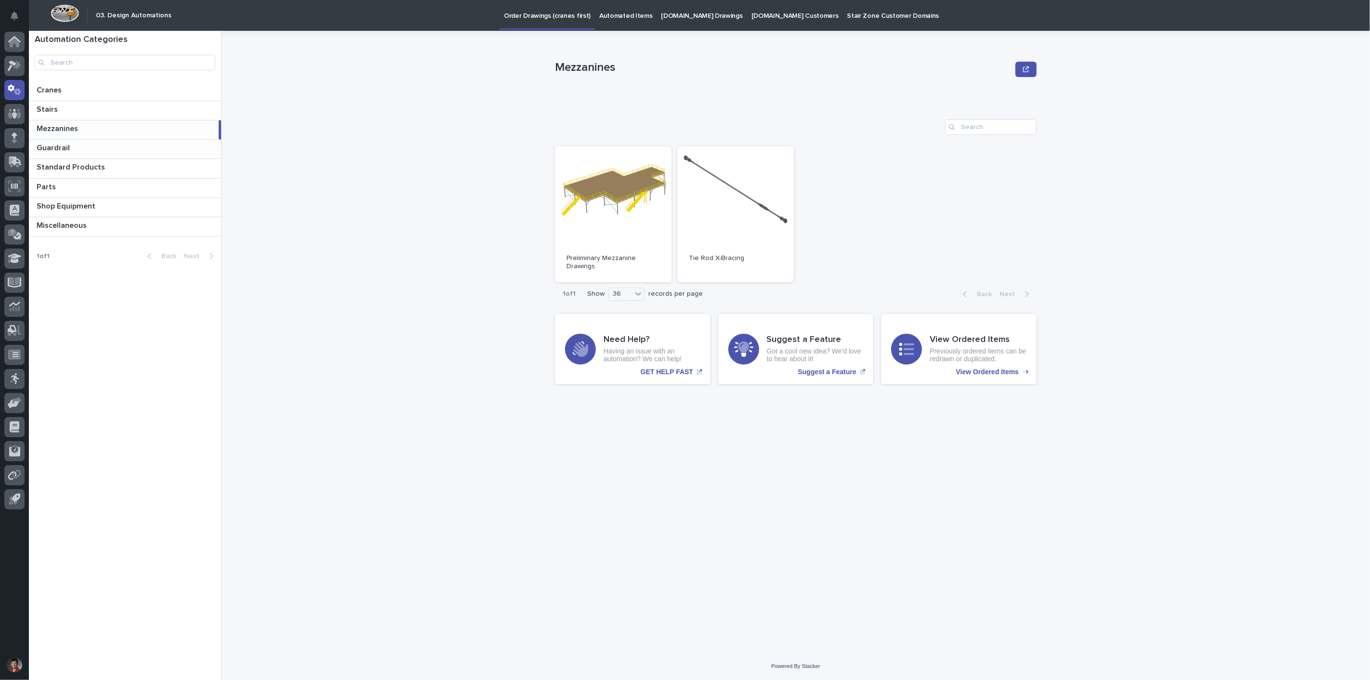
click at [129, 146] on p at bounding box center [127, 148] width 181 height 9
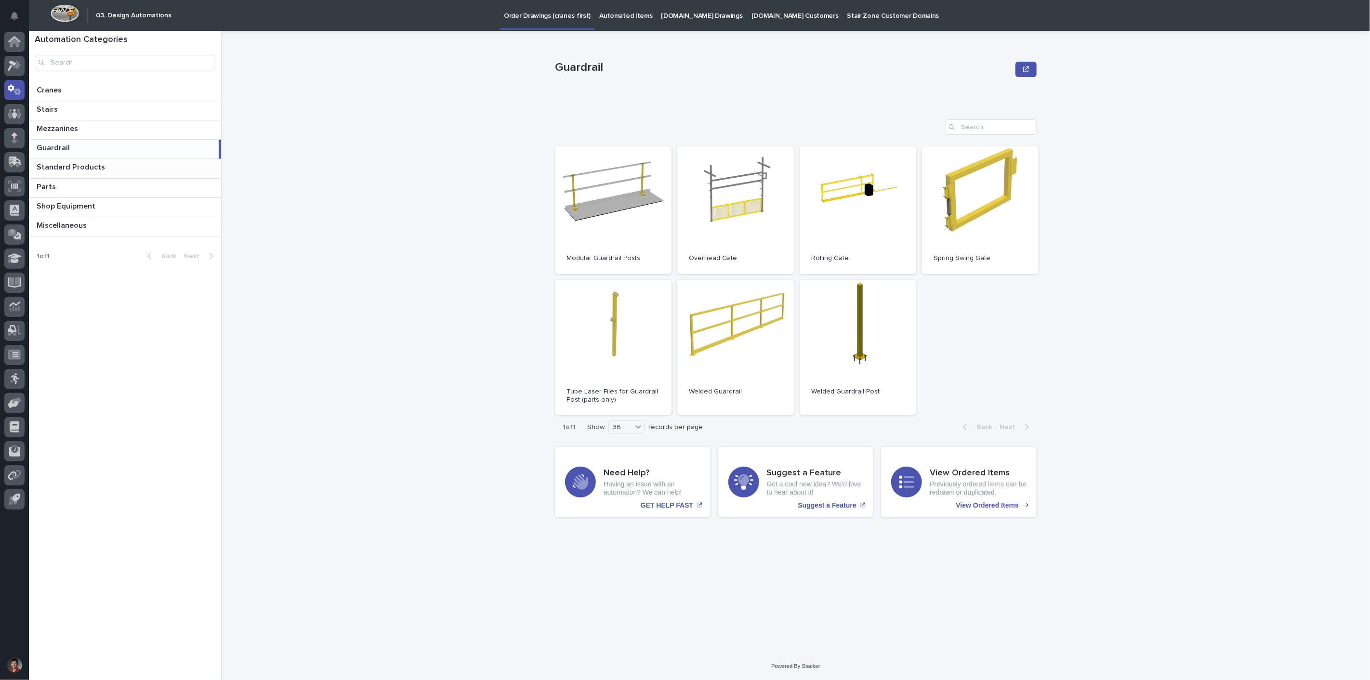
click at [124, 167] on p at bounding box center [127, 167] width 181 height 9
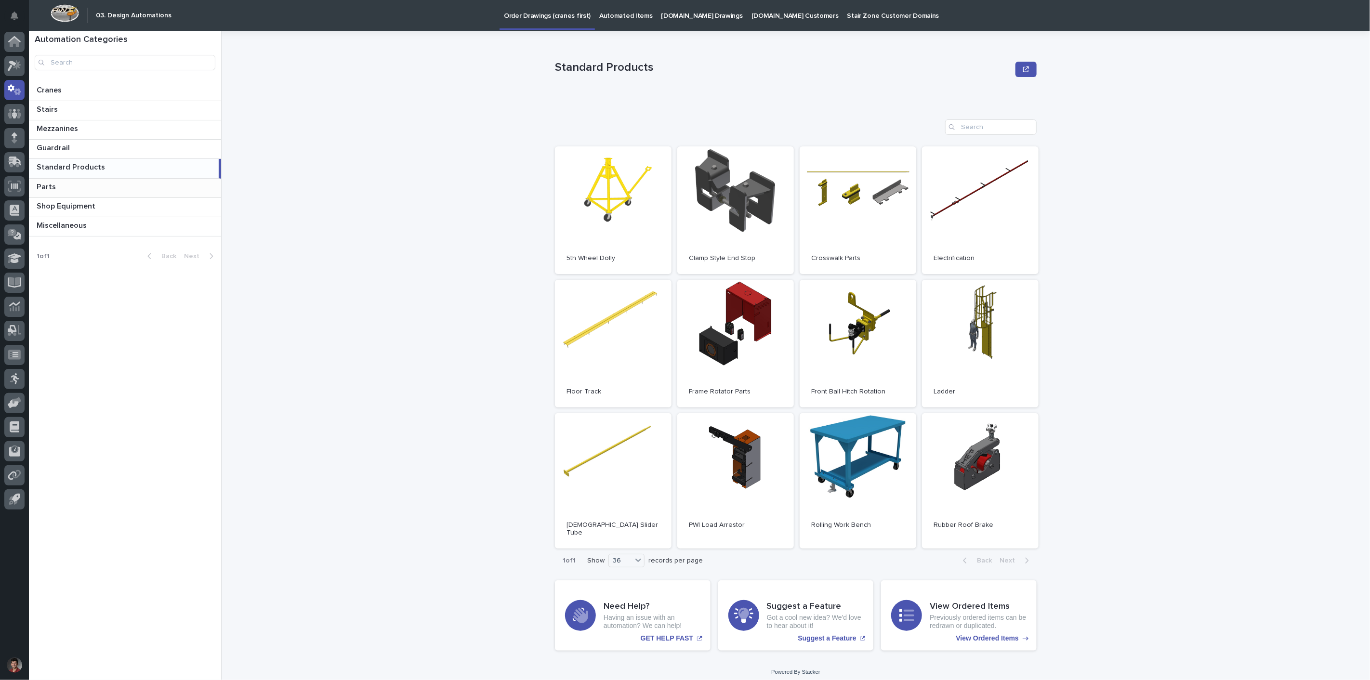
click at [119, 183] on p at bounding box center [127, 187] width 181 height 9
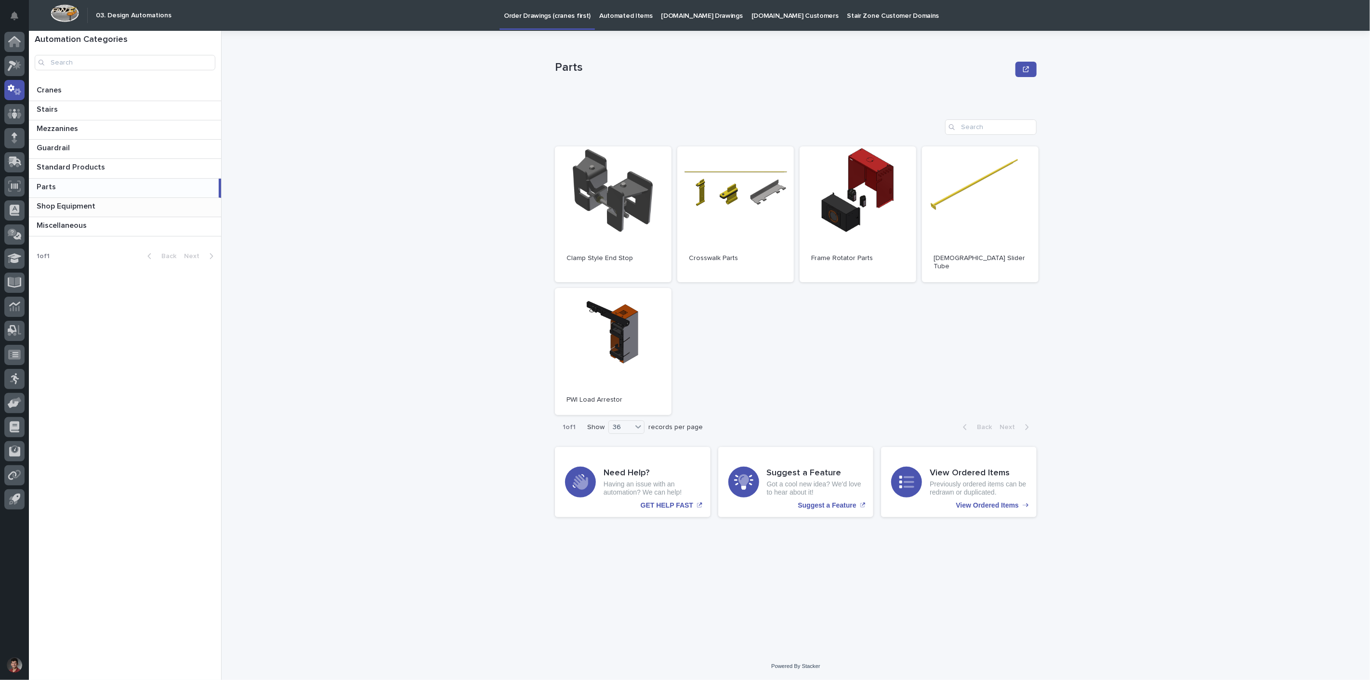
click at [84, 201] on p "Shop Equipment" at bounding box center [67, 205] width 61 height 11
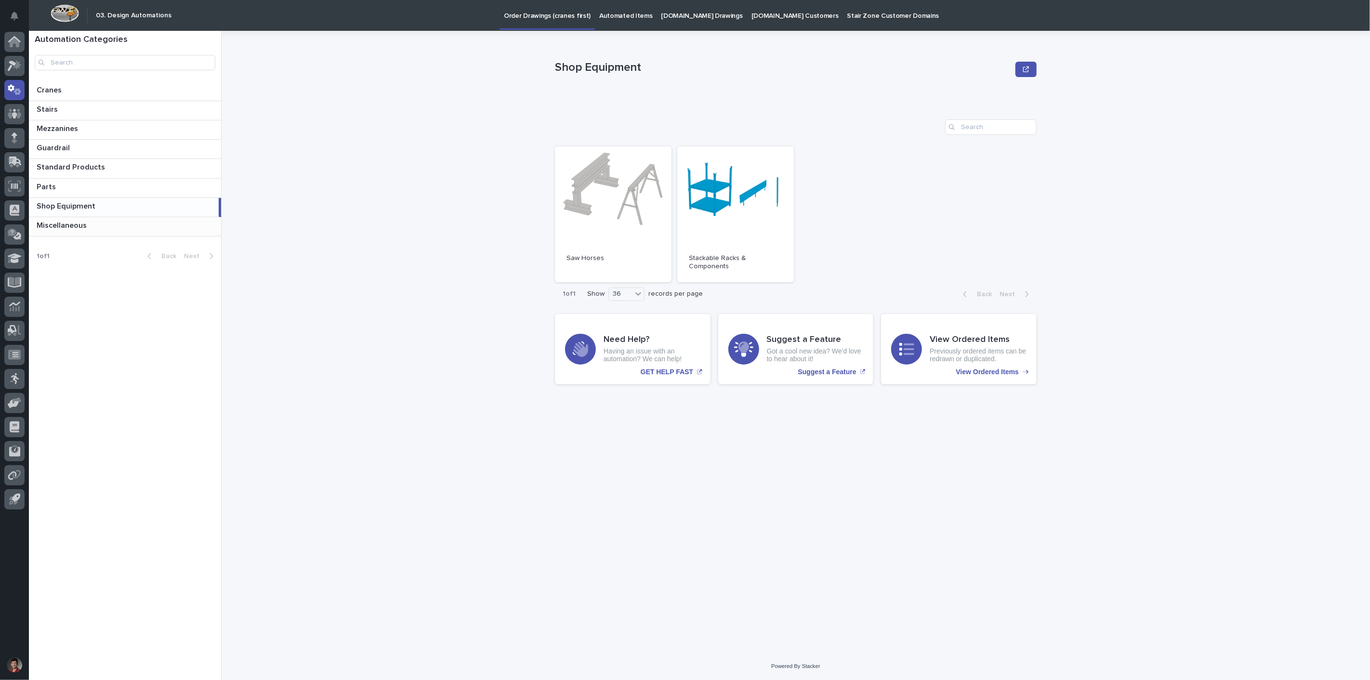
click at [78, 224] on p "Miscellaneous" at bounding box center [63, 224] width 52 height 11
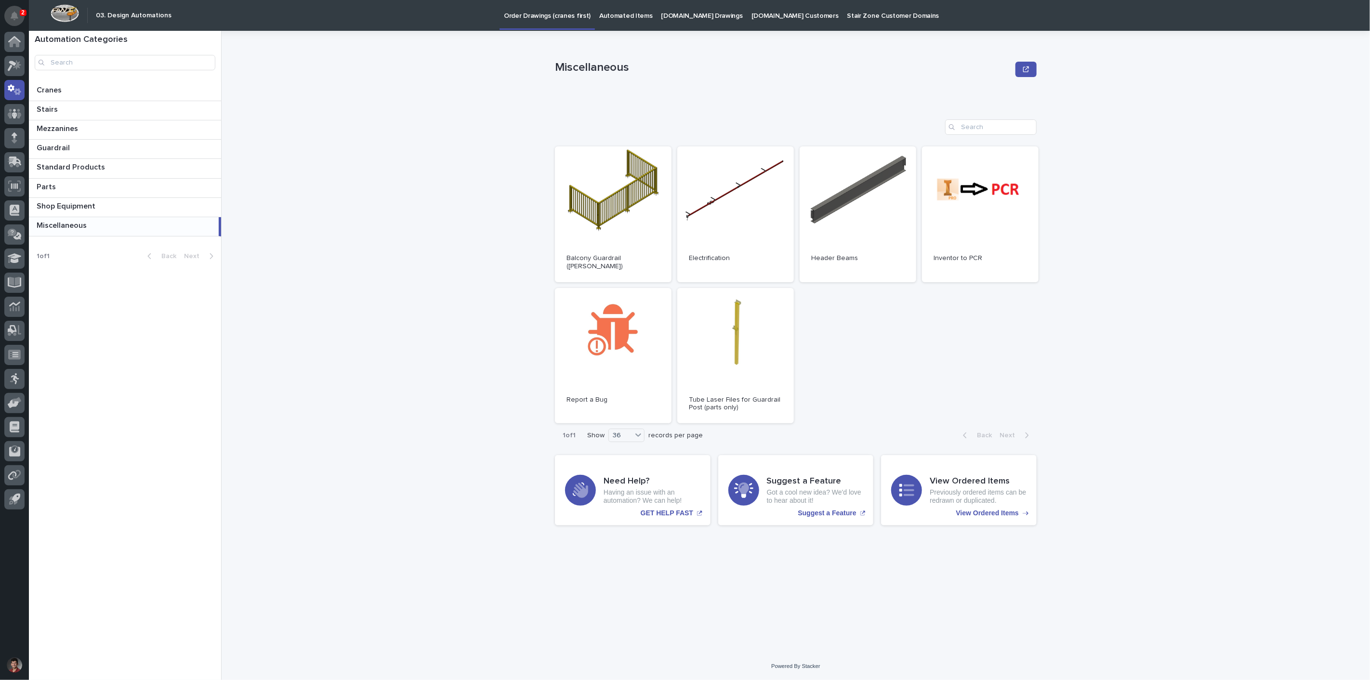
click at [10, 10] on button "Notifications" at bounding box center [14, 16] width 20 height 20
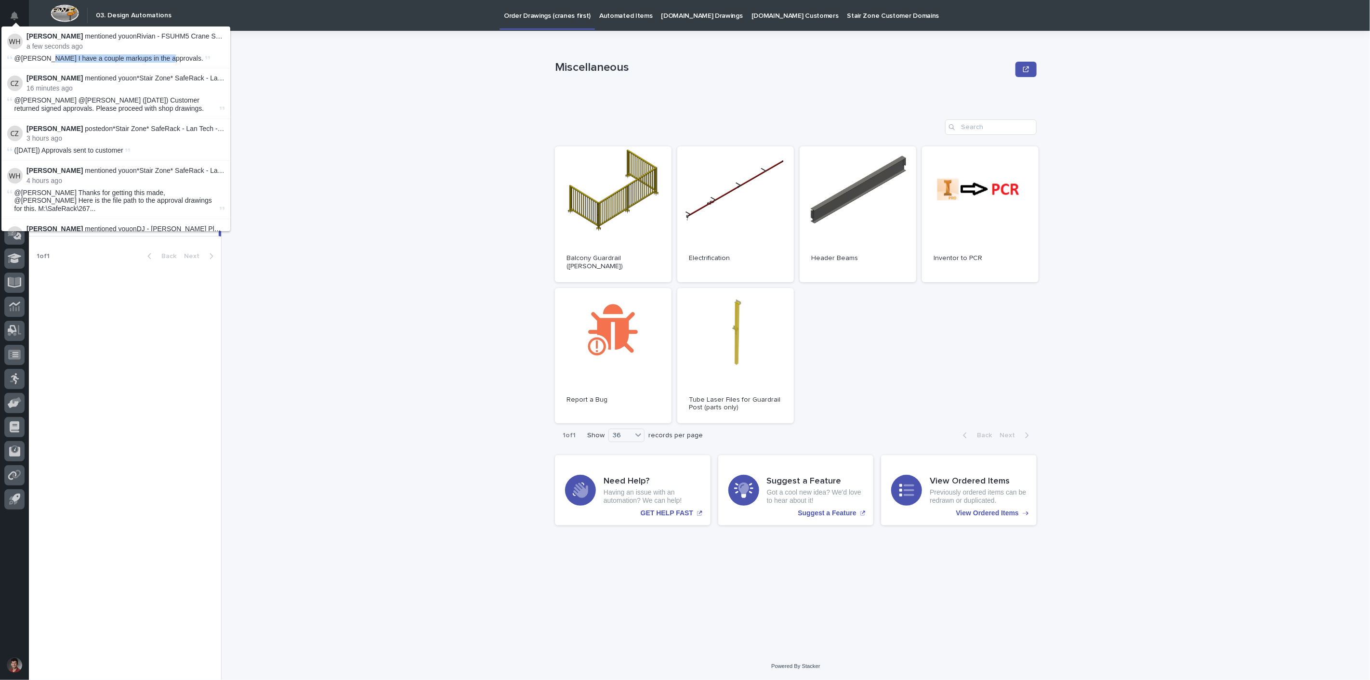
drag, startPoint x: 47, startPoint y: 59, endPoint x: 161, endPoint y: 62, distance: 114.2
click at [159, 62] on div "@[PERSON_NAME] I have a couple markups in the approvals." at bounding box center [108, 58] width 189 height 8
click at [205, 58] on icon at bounding box center [207, 58] width 5 height 4
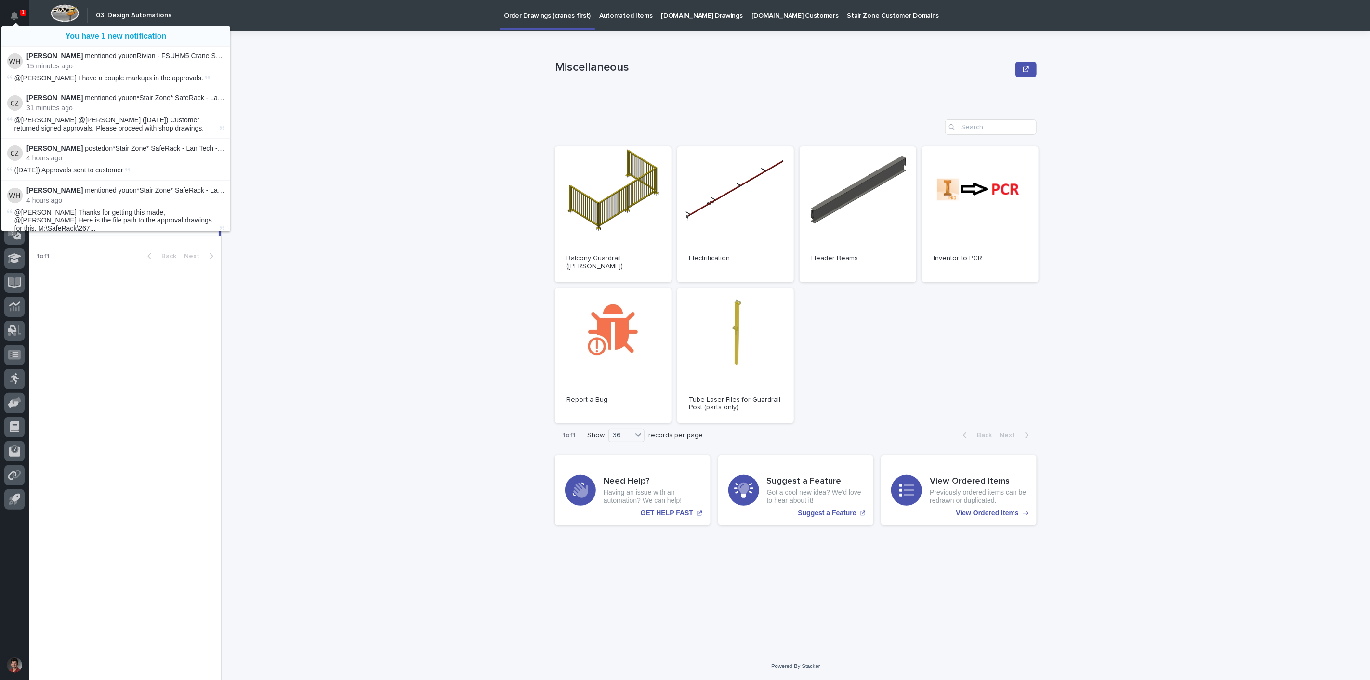
click at [435, 137] on div "Miscellaneous Miscellaneous Sorry, there was an error saving your record. Pleas…" at bounding box center [801, 355] width 1136 height 649
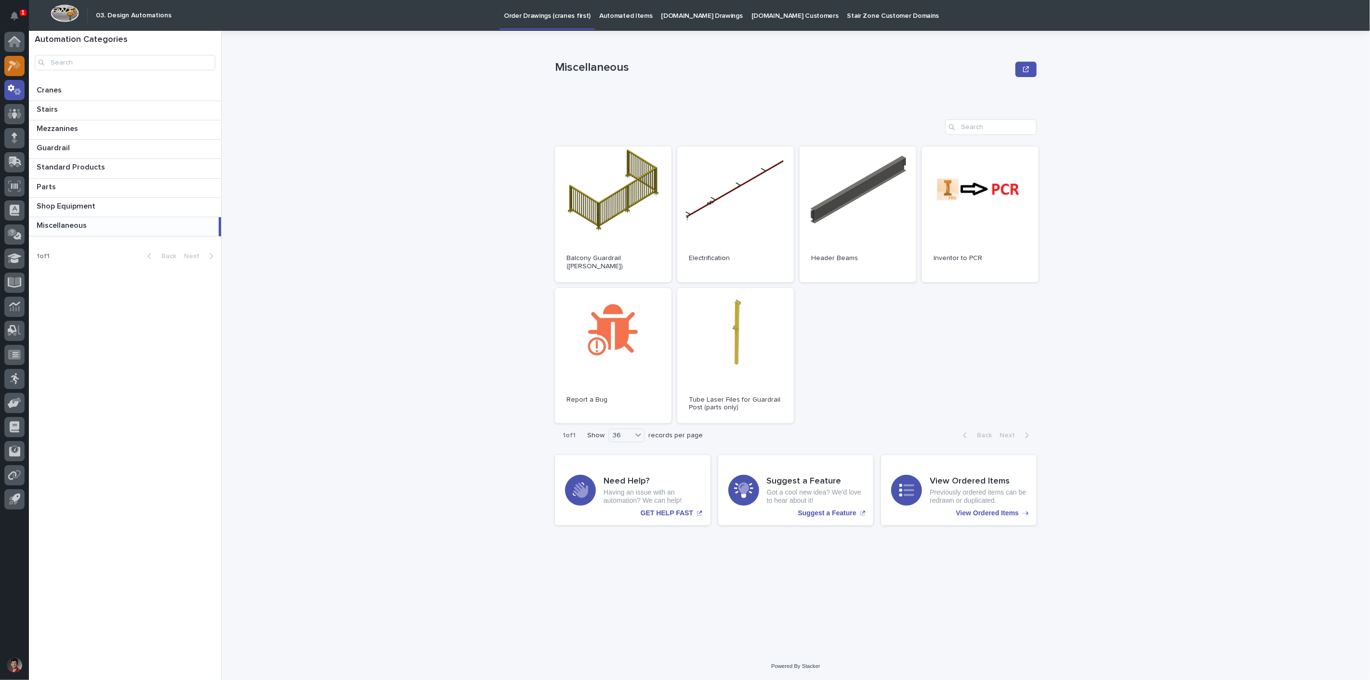
click at [13, 65] on icon at bounding box center [12, 66] width 9 height 11
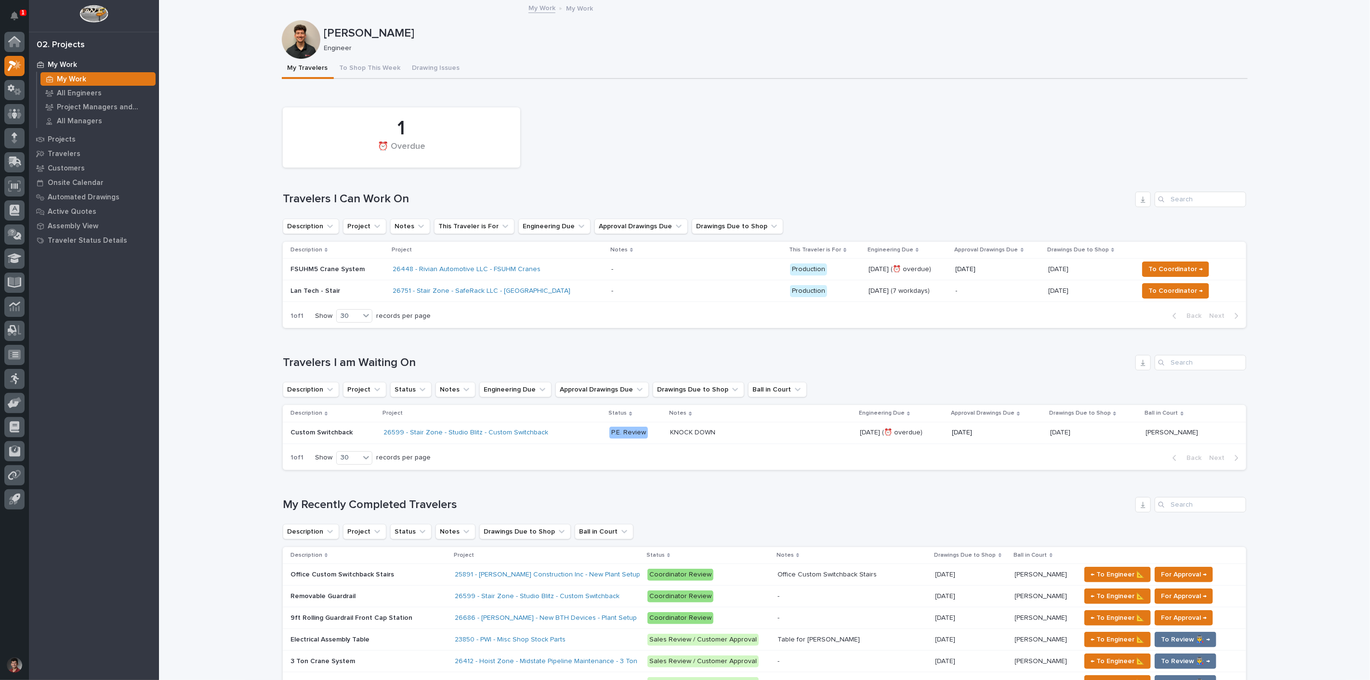
click at [565, 266] on div "26448 - Rivian Automotive LLC - FSUHM Cranes" at bounding box center [497, 269] width 210 height 16
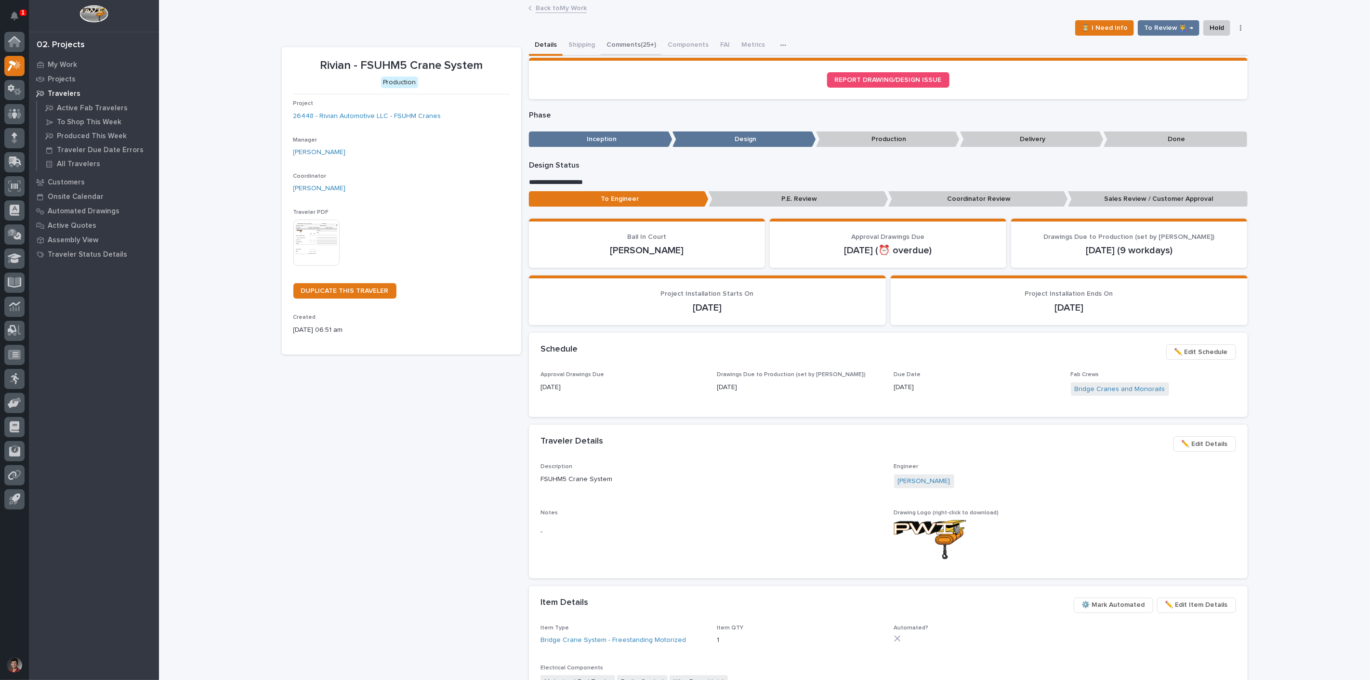
click at [622, 36] on button "Comments (25+)" at bounding box center [630, 46] width 61 height 20
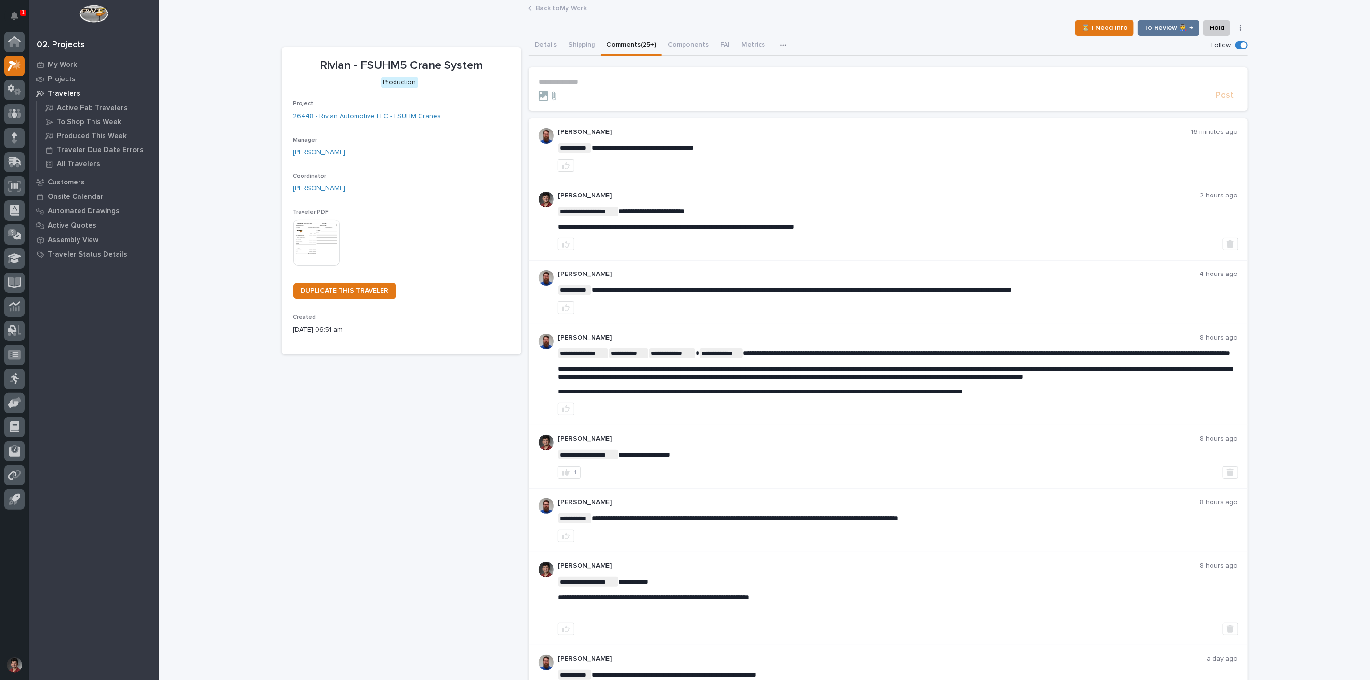
click at [604, 80] on p "**********" at bounding box center [887, 82] width 699 height 8
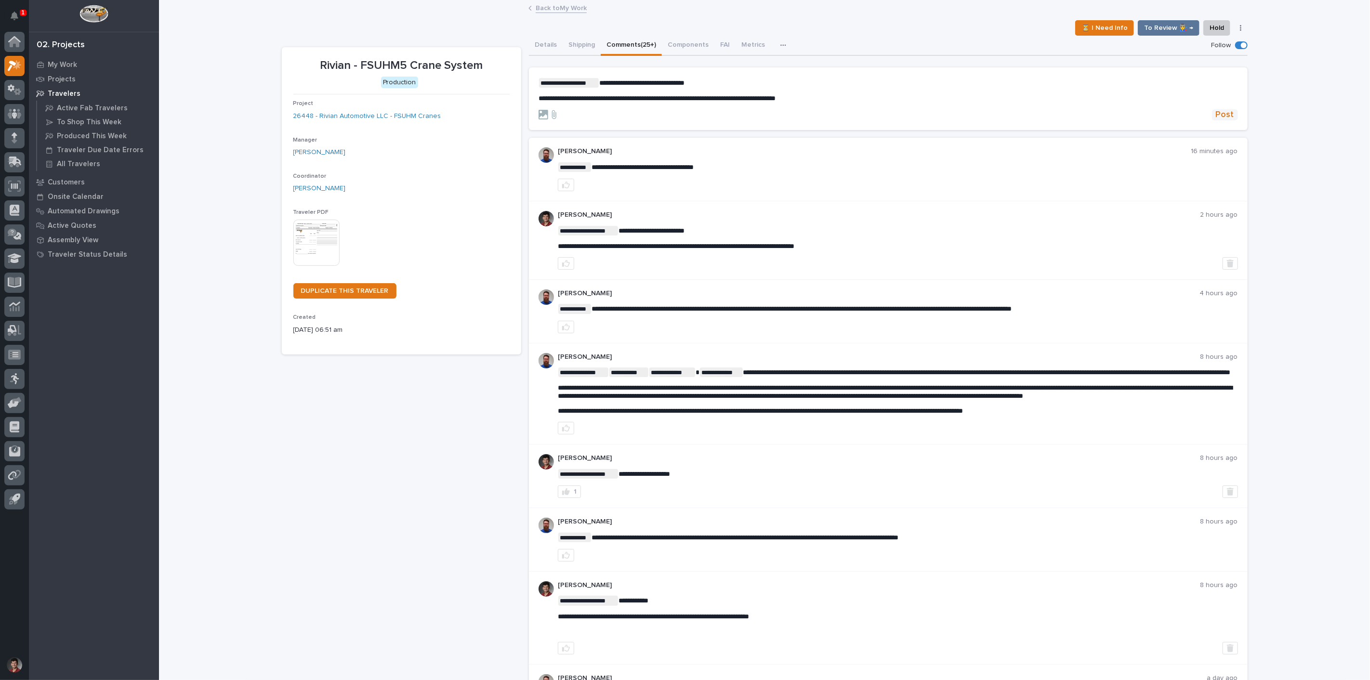
click at [1225, 111] on span "Post" at bounding box center [1224, 114] width 18 height 11
